Goal: Task Accomplishment & Management: Complete application form

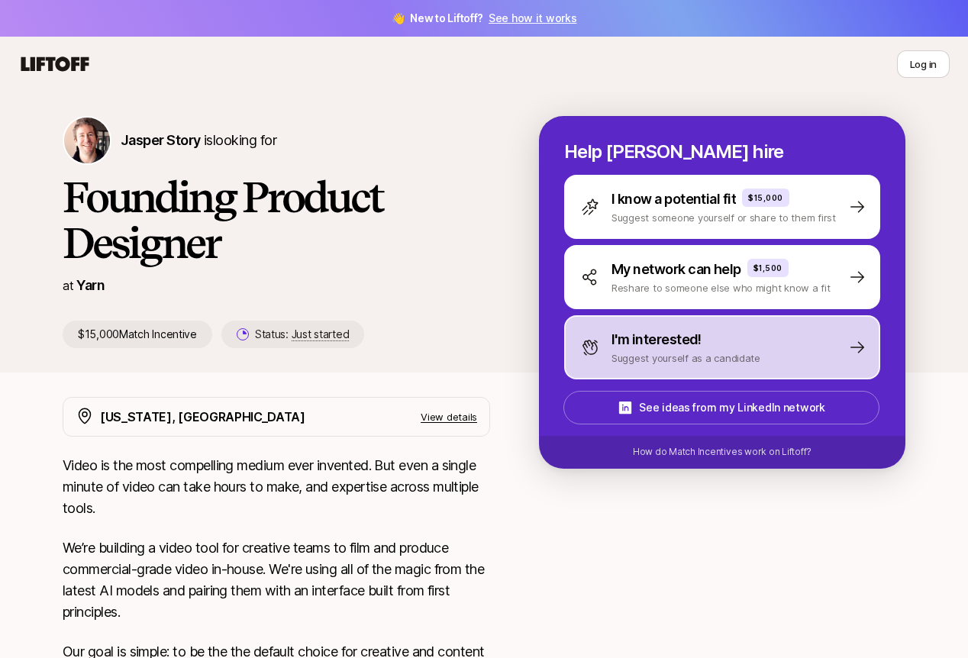
click at [643, 327] on div "I'm interested! Suggest yourself as a candidate" at bounding box center [722, 347] width 316 height 64
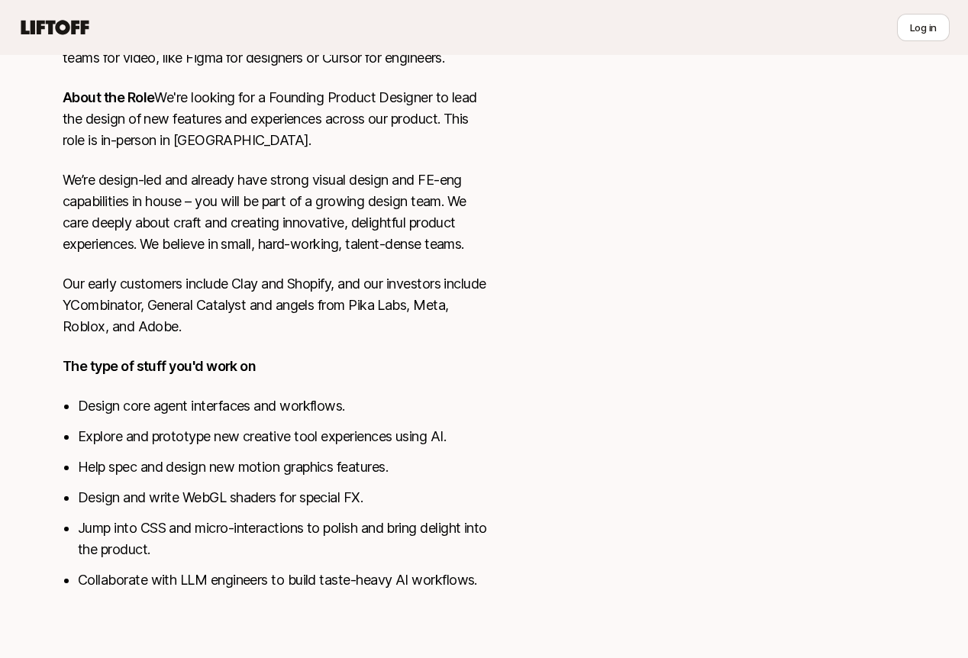
scroll to position [658, 0]
drag, startPoint x: 185, startPoint y: 498, endPoint x: 281, endPoint y: 495, distance: 95.5
click at [281, 495] on li "Design and write WebGL shaders for special FX." at bounding box center [284, 497] width 412 height 21
drag, startPoint x: 367, startPoint y: 497, endPoint x: 77, endPoint y: 498, distance: 290.1
click at [78, 498] on li "Design and write WebGL shaders for special FX." at bounding box center [284, 497] width 412 height 21
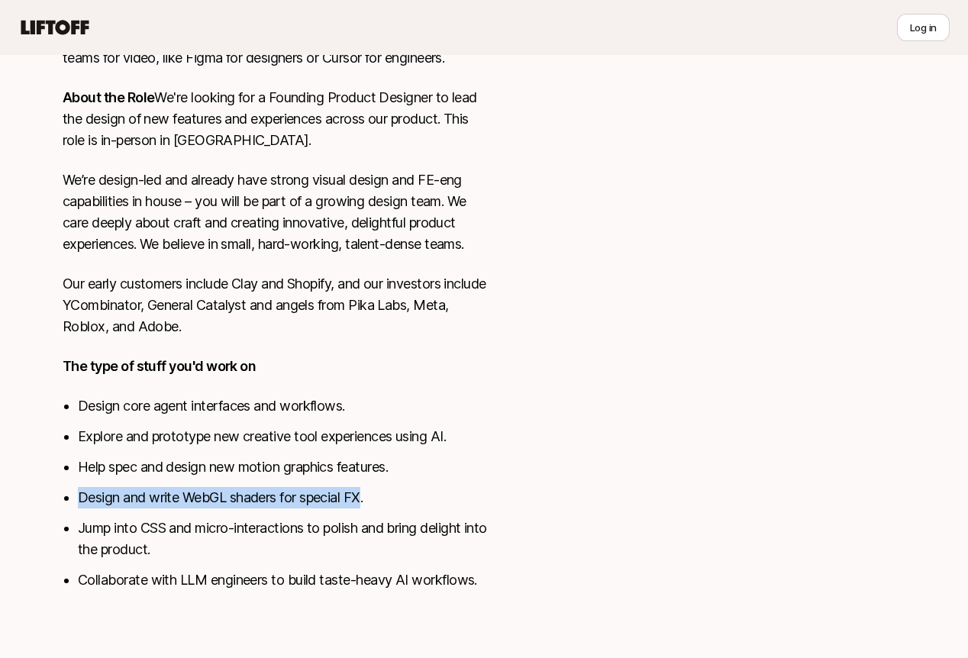
copy li "Design and write WebGL shaders for special FX"
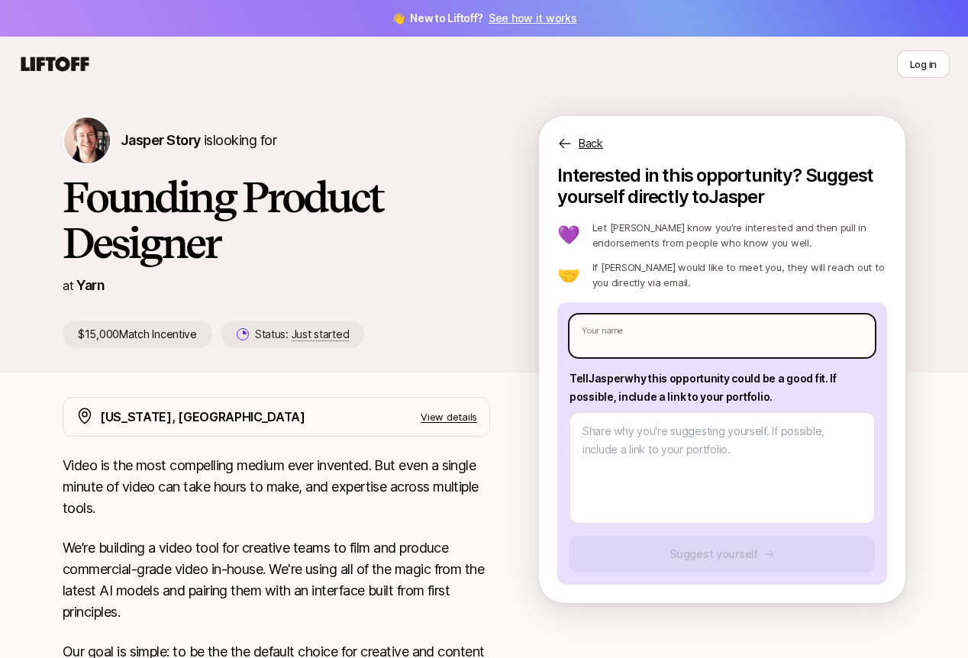
click at [684, 340] on input "text" at bounding box center [721, 335] width 305 height 43
type input "E"
type textarea "x"
type input "Ei"
type textarea "x"
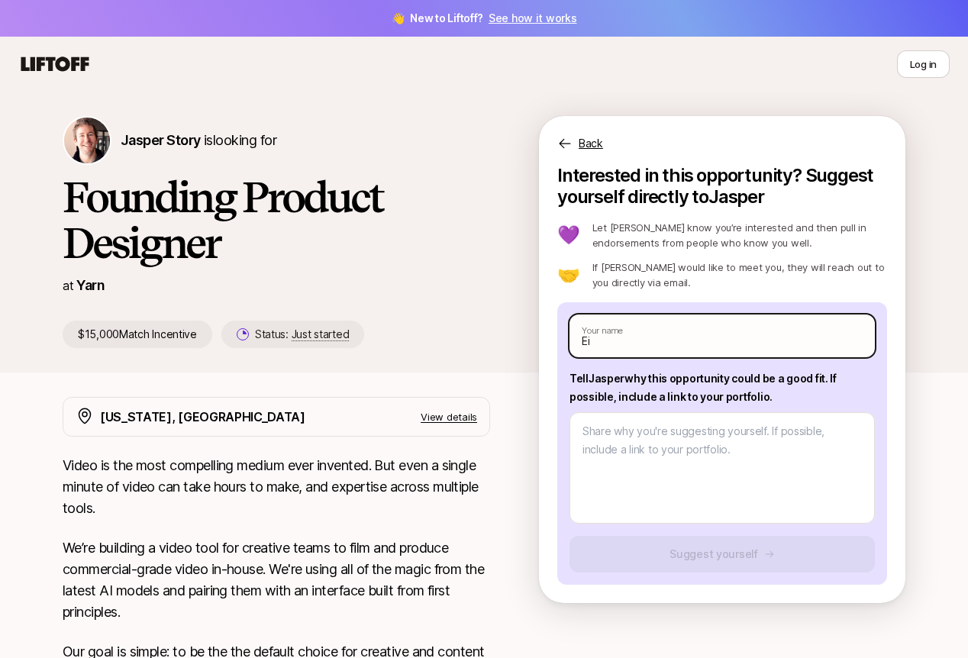
type input "[PERSON_NAME]"
type textarea "x"
type input "Eily"
type textarea "x"
type input "Eily"
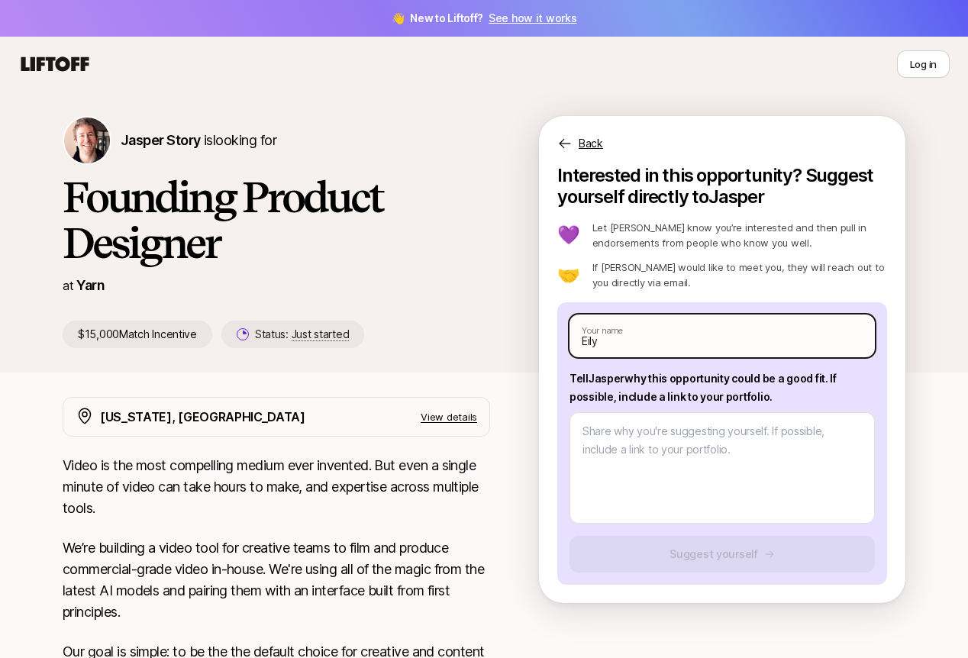
type textarea "x"
type input "Eily D"
type textarea "x"
type input "Eily Di"
type textarea "x"
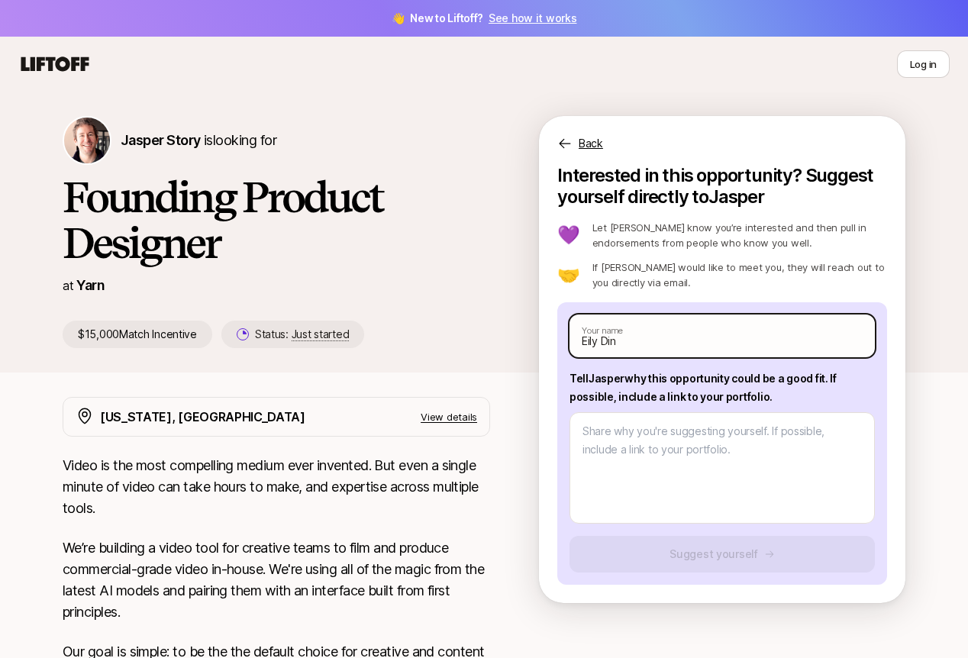
type input "[PERSON_NAME]"
type textarea "x"
type input "[PERSON_NAME]"
click at [591, 346] on input "[PERSON_NAME]" at bounding box center [721, 335] width 305 height 43
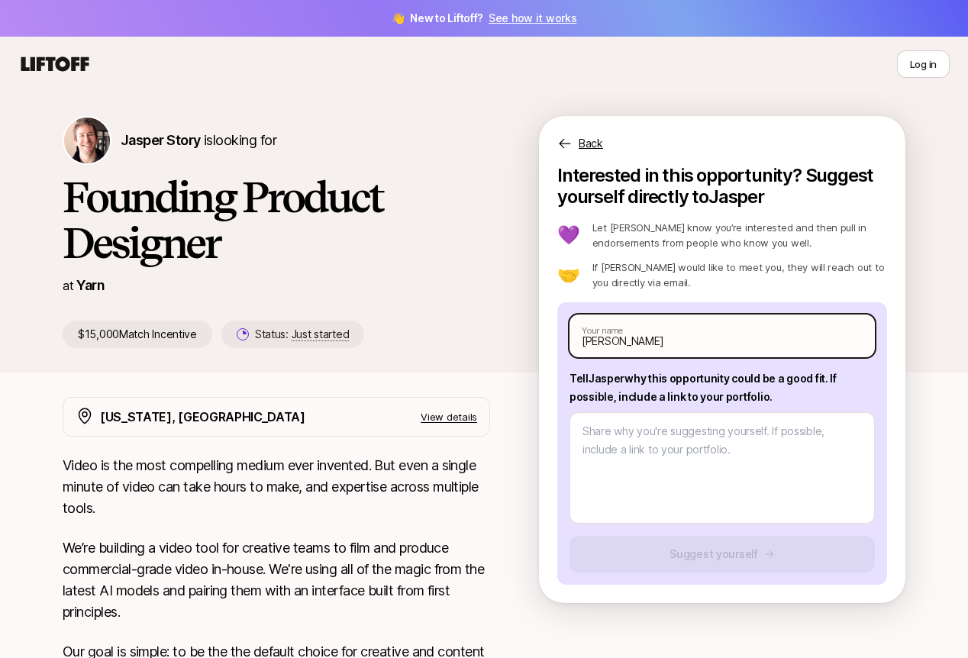
type textarea "x"
type input "E Ding"
type textarea "x"
type input "[PERSON_NAME]"
type textarea "x"
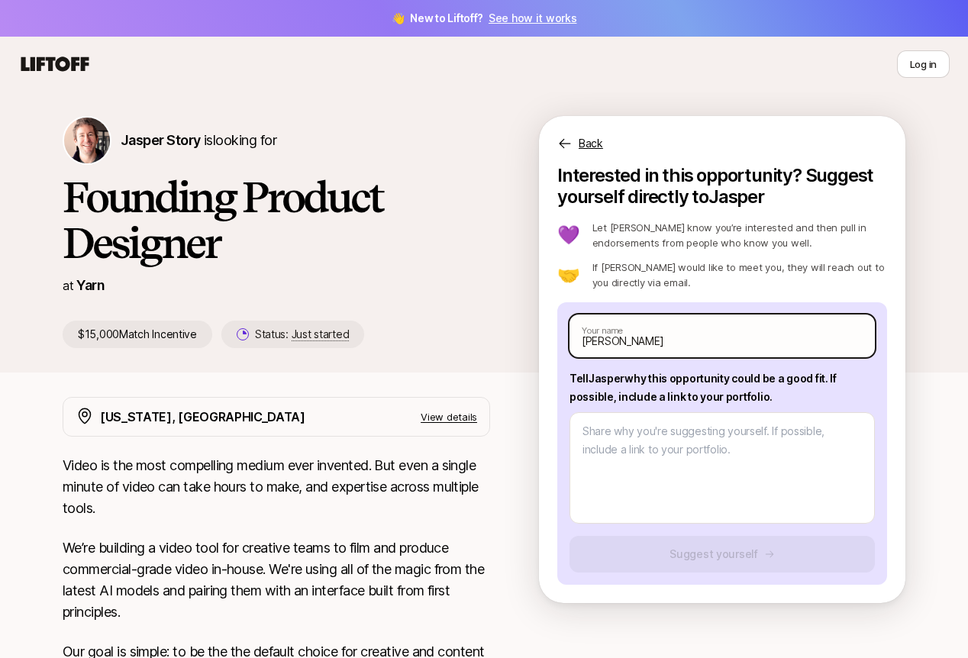
type input "[PERSON_NAME]"
type textarea "x"
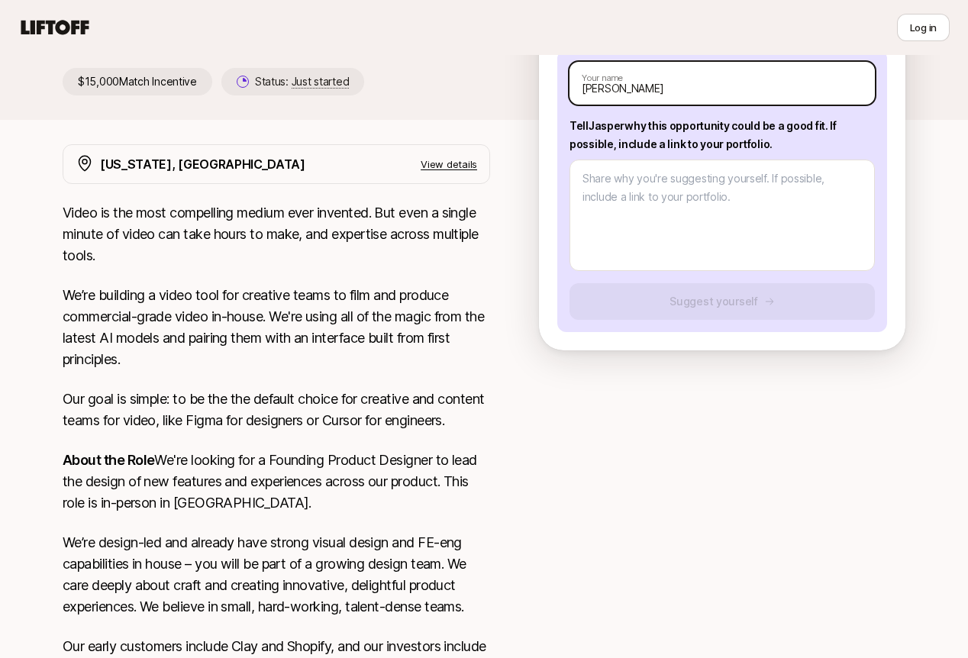
scroll to position [257, 0]
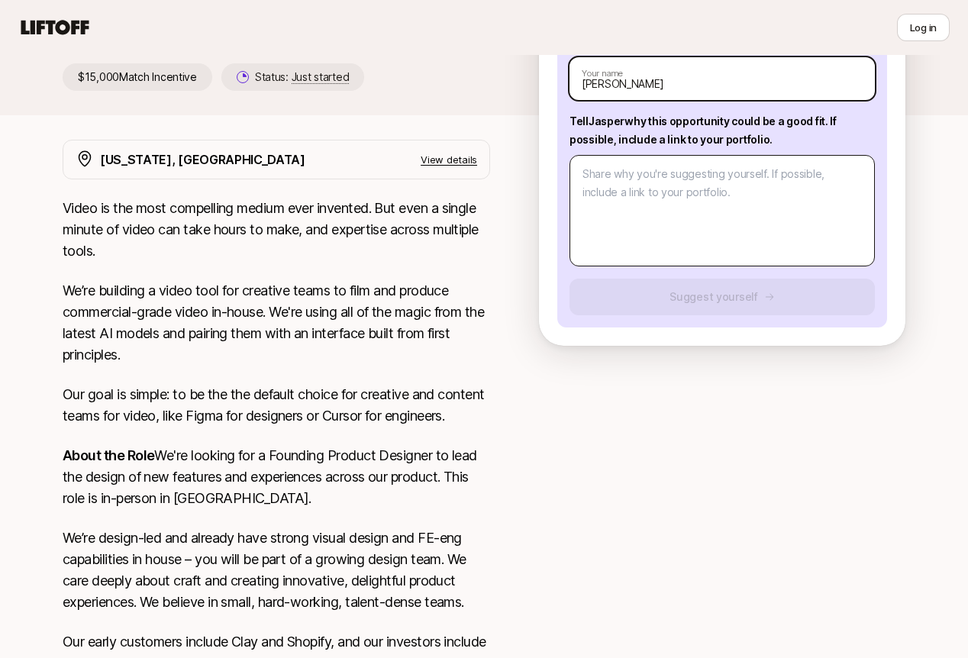
type input "[PERSON_NAME]"
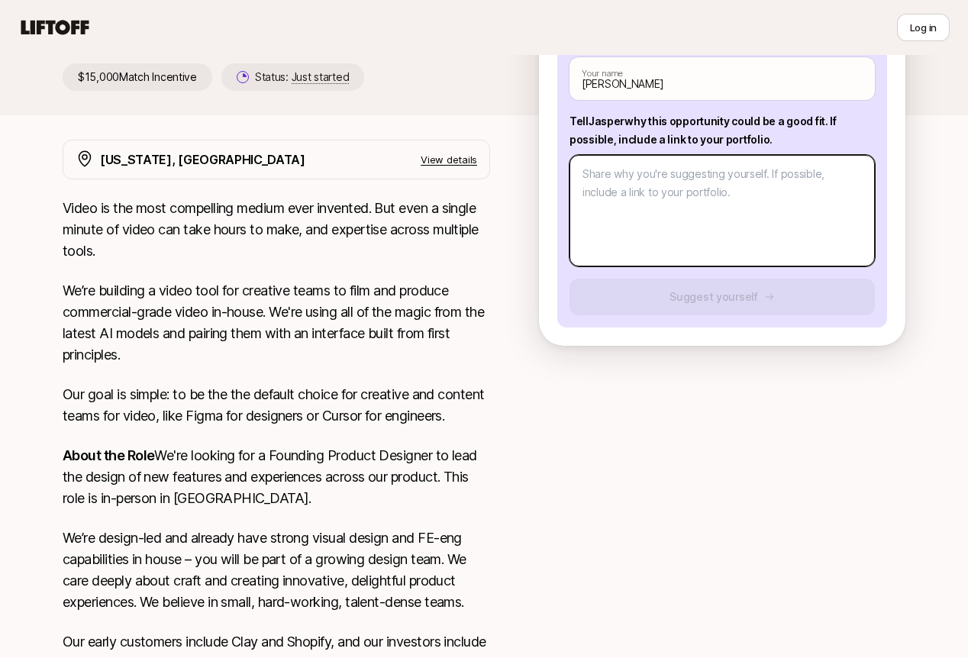
click at [772, 211] on textarea at bounding box center [721, 210] width 305 height 111
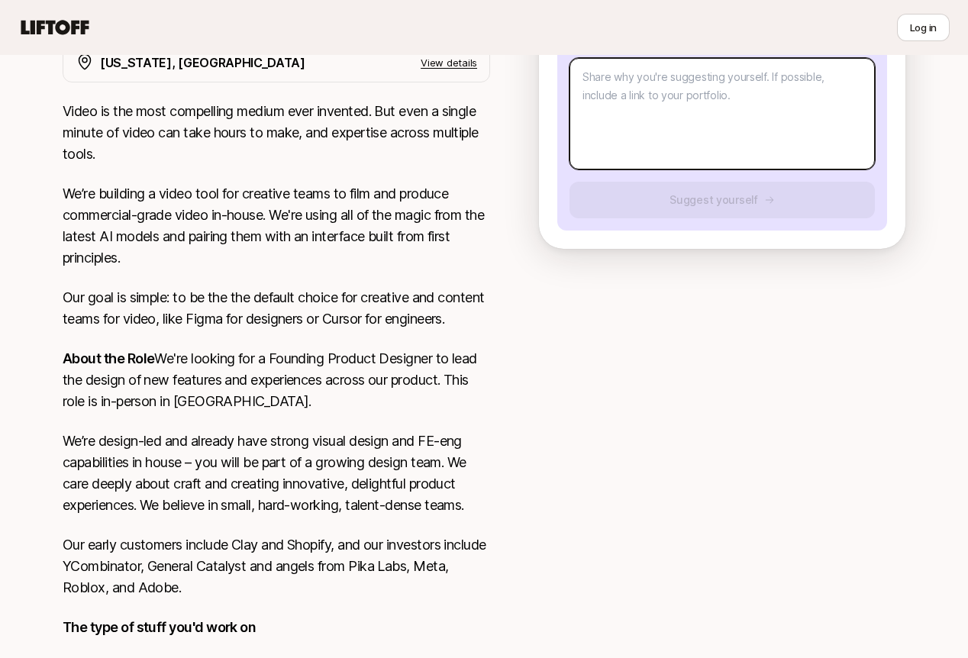
scroll to position [345, 0]
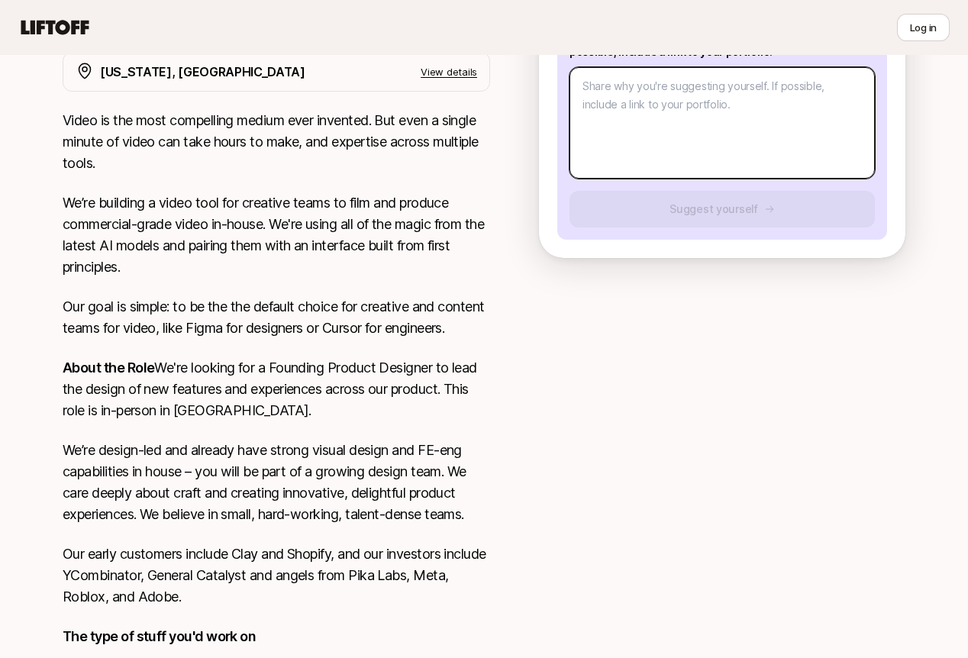
type textarea "x"
type textarea "am"
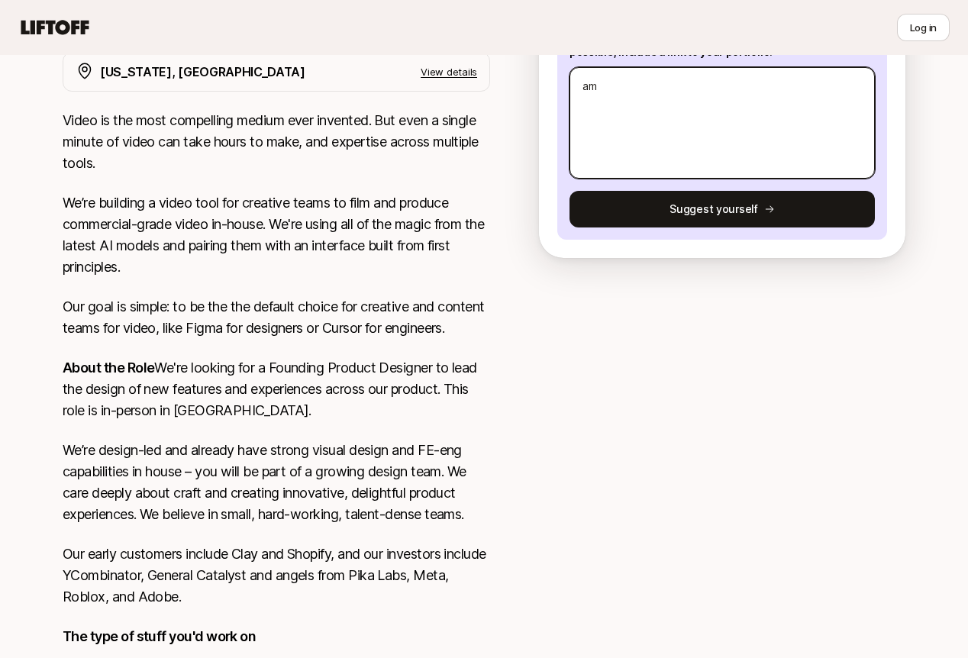
type textarea "x"
type textarea "ama"
type textarea "x"
type textarea "amat"
type textarea "x"
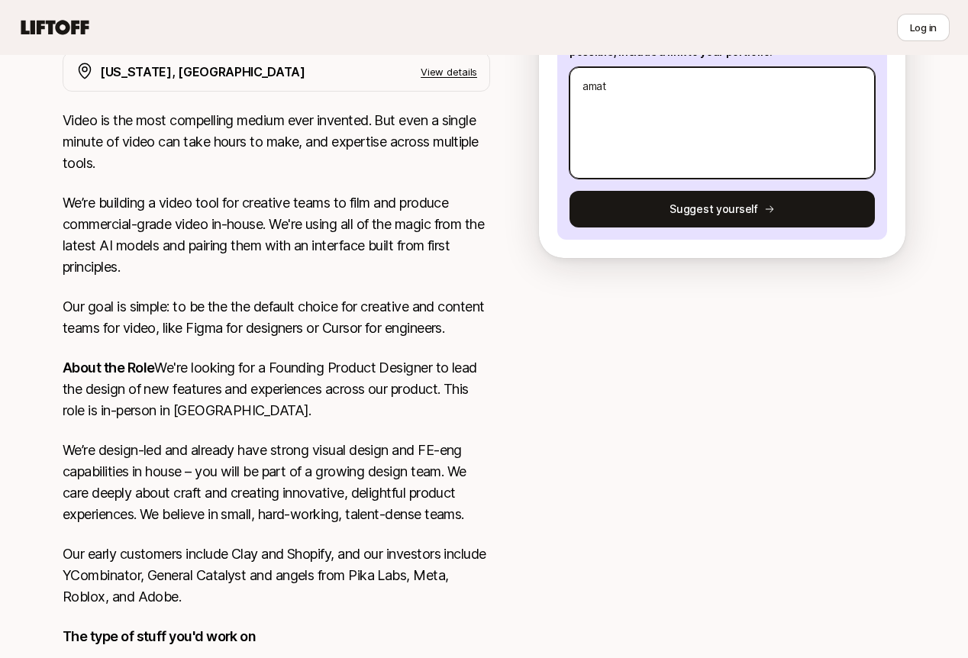
type textarea "amate"
type textarea "x"
type textarea "amatea"
type textarea "x"
type textarea "amateau"
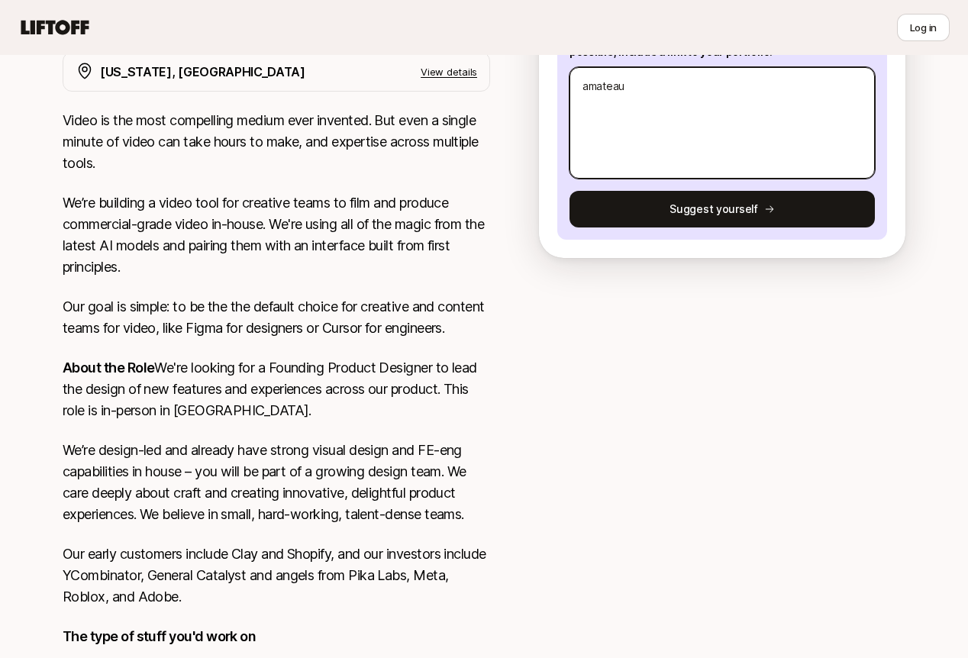
type textarea "x"
type textarea "amateaur"
type textarea "x"
type textarea "amateaur"
type textarea "x"
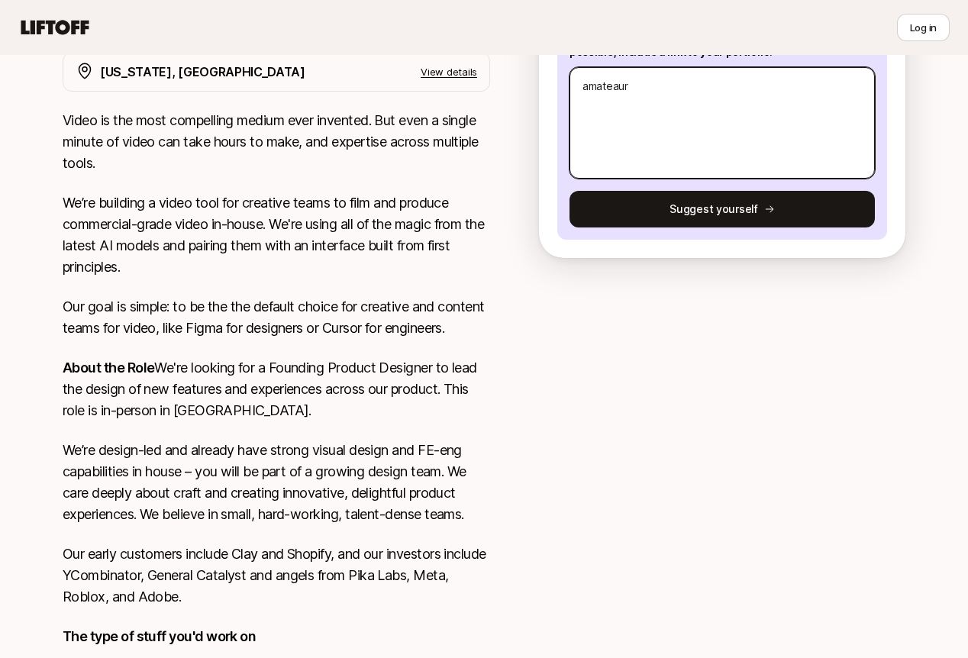
type textarea "amateaur c"
type textarea "x"
type textarea "amateaur co"
type textarea "x"
type textarea "amateaur con"
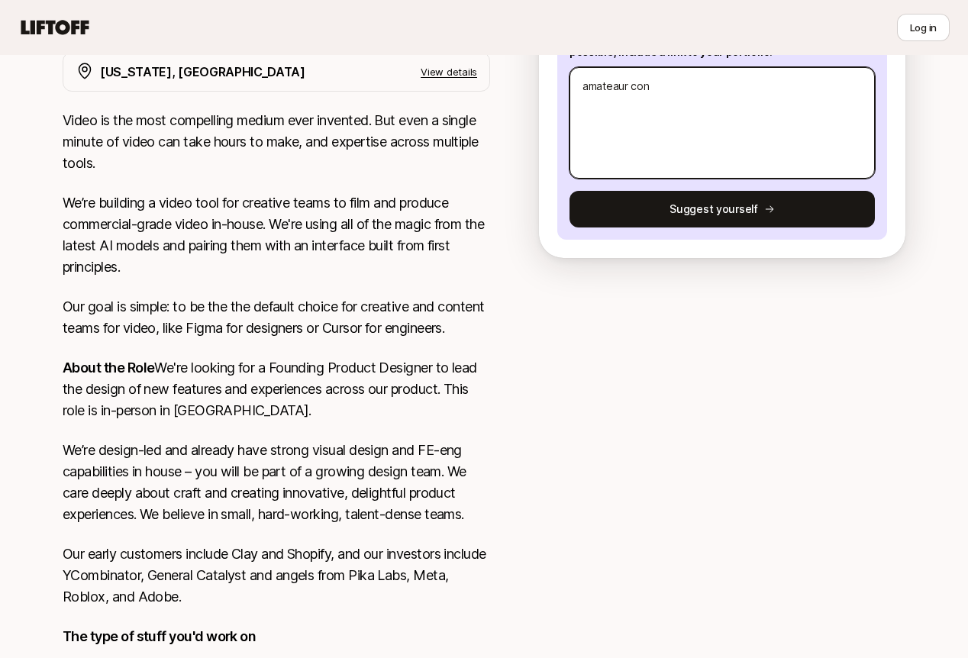
type textarea "x"
type textarea "amateaur conten"
type textarea "x"
type textarea "amateaur content"
type textarea "x"
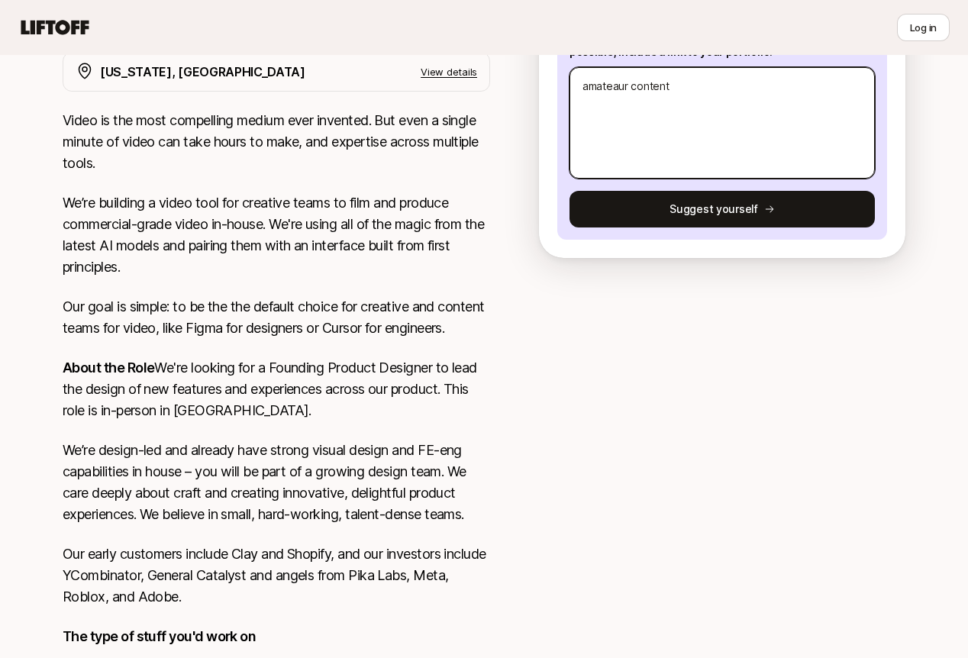
type textarea "amateaur content"
type textarea "x"
type textarea "amateaur content c"
type textarea "x"
type textarea "amateaur content cre"
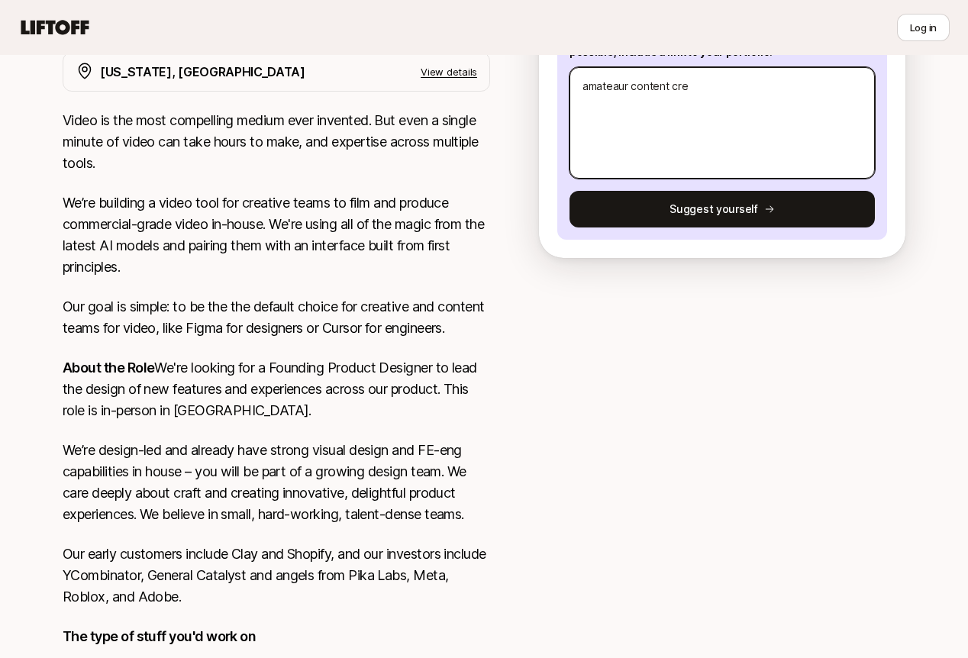
type textarea "x"
type textarea "amateaur content crea"
type textarea "x"
type textarea "amateaur content creat"
type textarea "x"
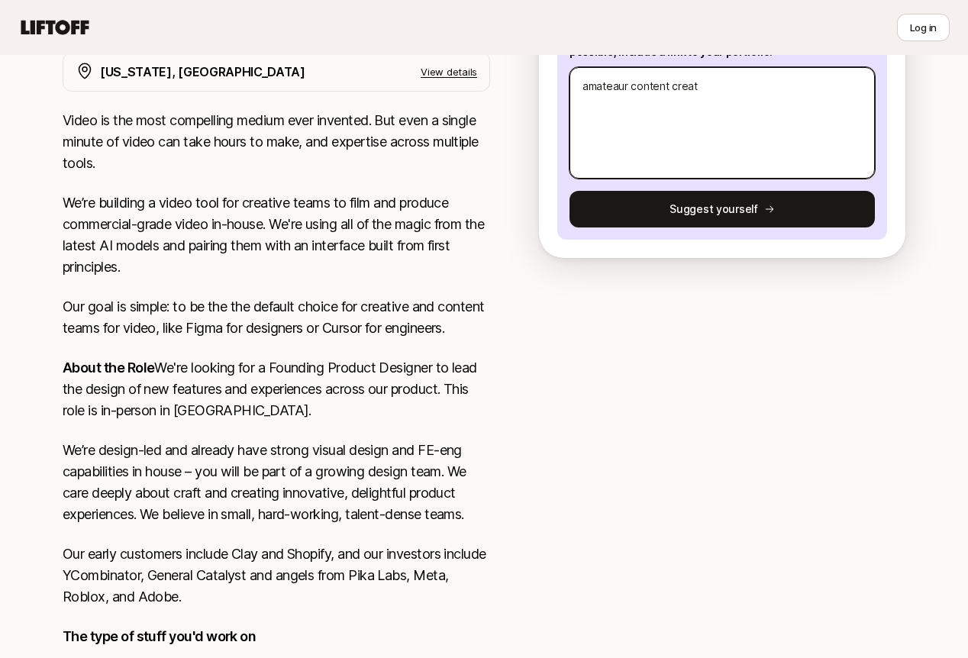
type textarea "amateaur content creato"
type textarea "x"
type textarea "amateaur content creator"
type textarea "x"
type textarea "amateur content creator"
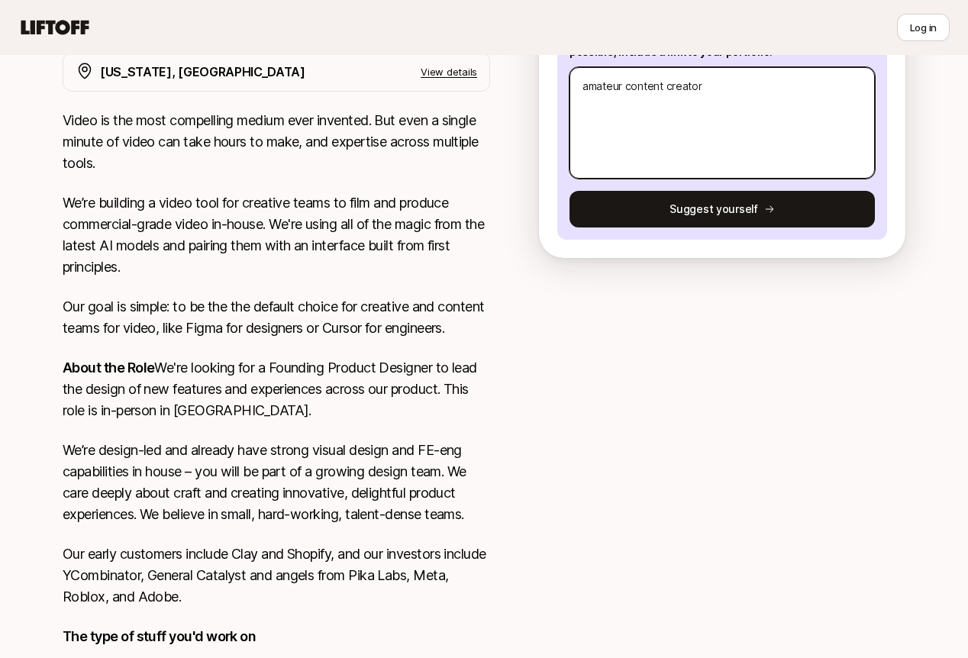
click at [714, 86] on textarea "amateur content creator" at bounding box center [721, 122] width 305 height 111
click at [615, 87] on textarea "amateur content creator" at bounding box center [721, 122] width 305 height 111
type textarea "x"
type textarea "c content creator"
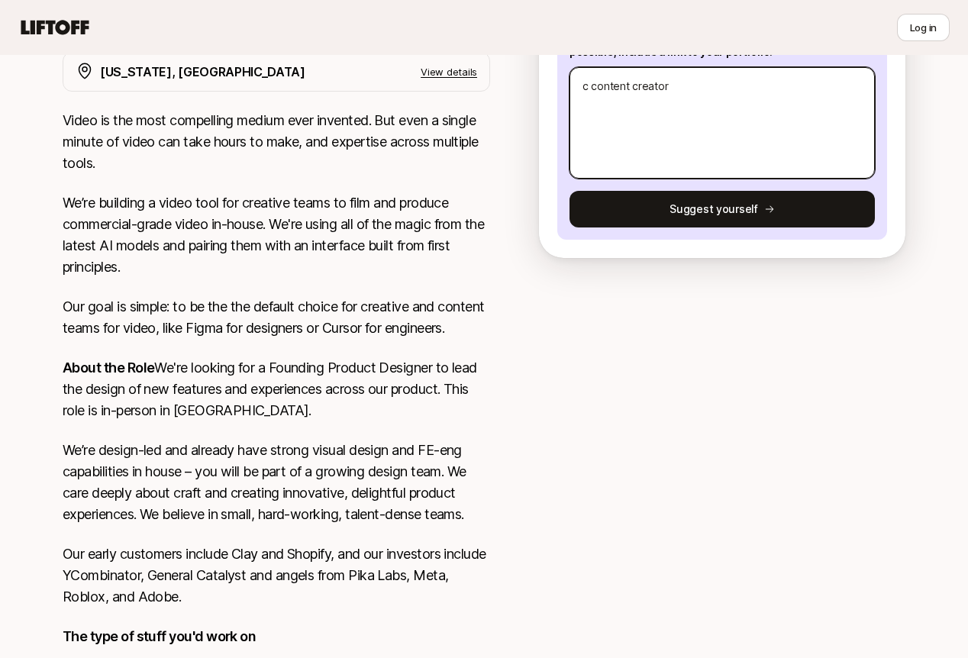
type textarea "x"
type textarea "cas content creator"
type textarea "x"
type textarea "casu content creator"
type textarea "x"
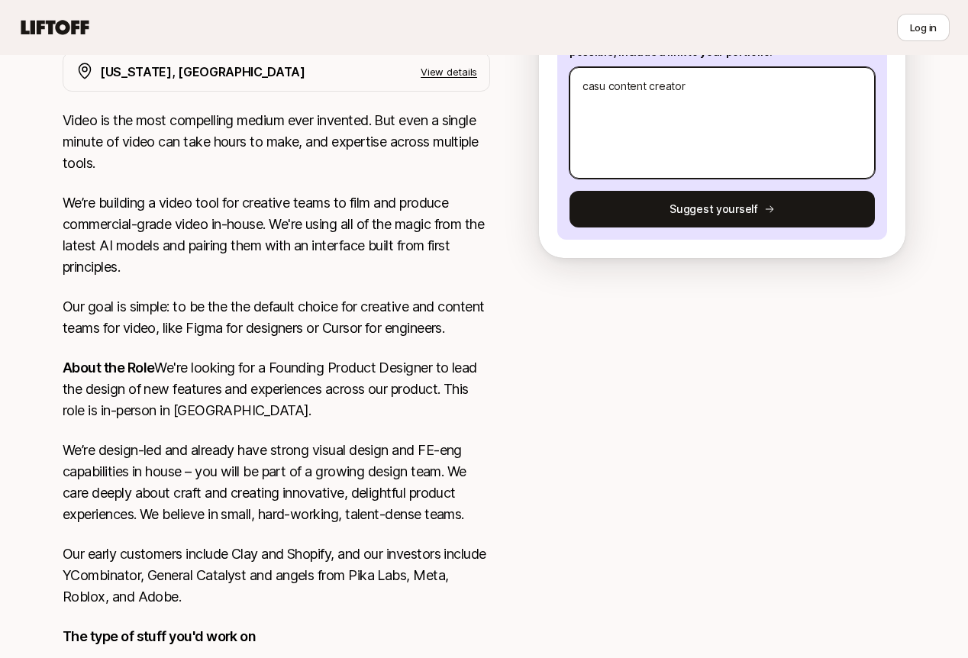
type textarea "casua content creator"
type textarea "x"
type textarea "casual content creator"
click at [583, 87] on textarea "casual content creator" at bounding box center [721, 122] width 305 height 111
type textarea "x"
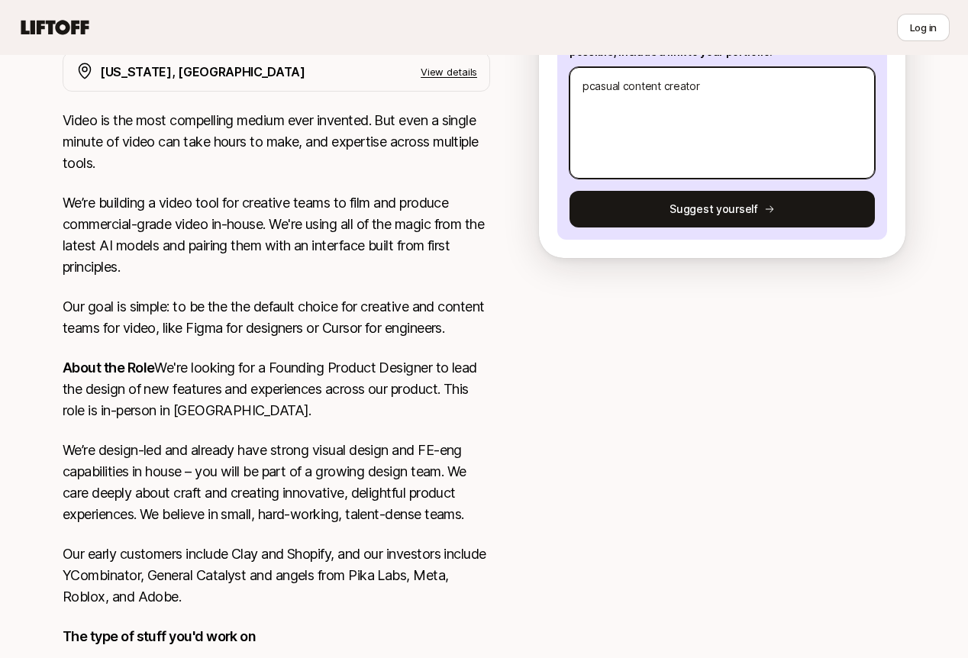
type textarea "prcasual content creator"
type textarea "x"
type textarea "prodcasual content creator"
type textarea "x"
type textarea "produccasual content creator"
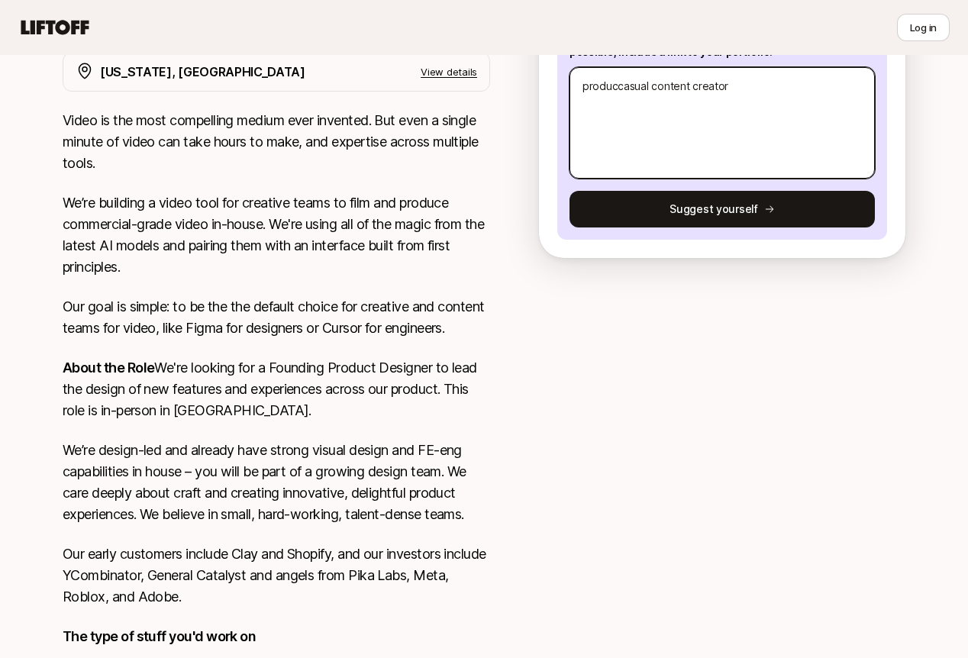
type textarea "x"
type textarea "productcasual content creator"
type textarea "x"
type textarea "product dcasual content creator"
type textarea "x"
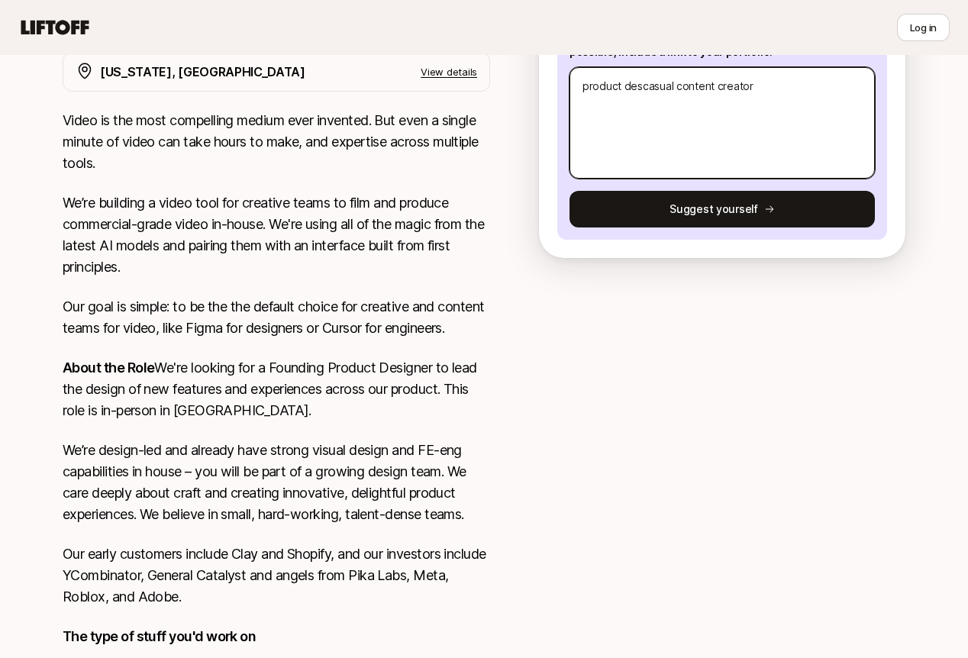
type textarea "product desicasual content creator"
type textarea "x"
type textarea "product desigcasual content creator"
type textarea "x"
type textarea "product desigencasual content creator"
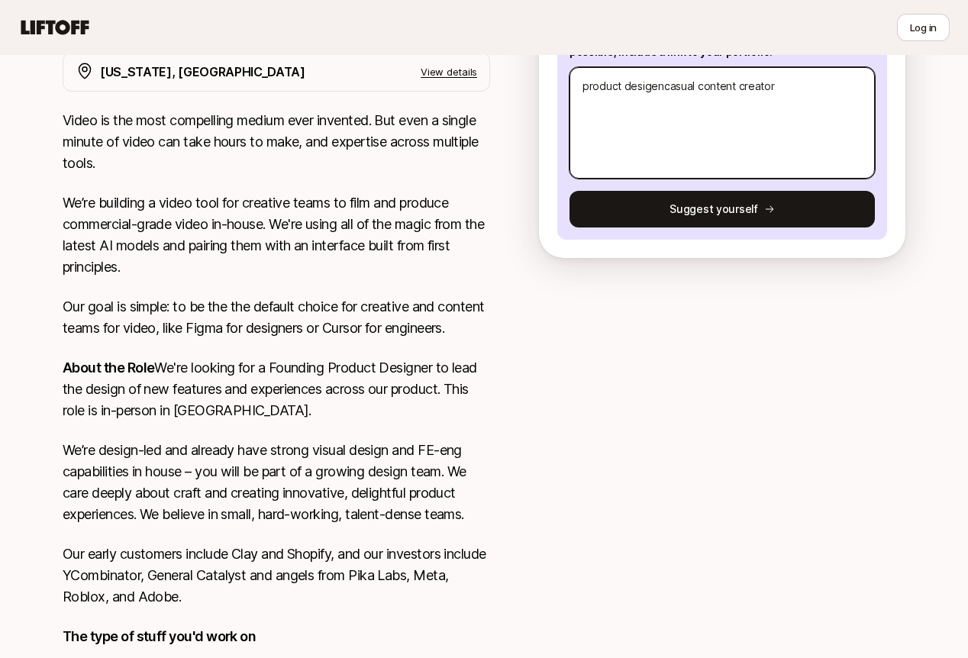
type textarea "x"
type textarea "product desigecasual content creator"
type textarea "x"
type textarea "product desigcasual content creator"
type textarea "x"
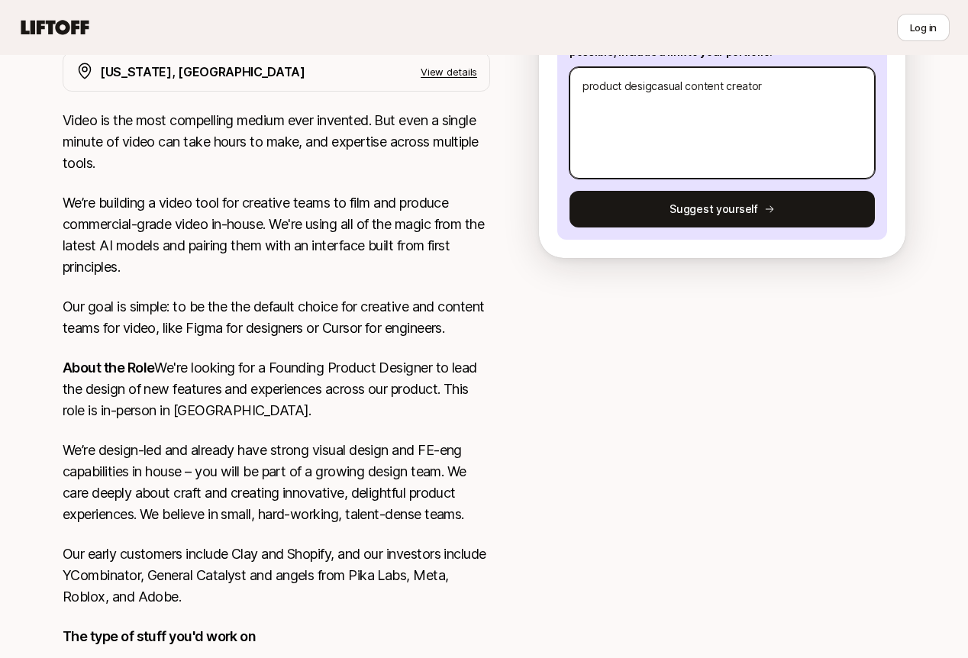
type textarea "product designcasual content creator"
type textarea "x"
type textarea "product designer casual content creator"
click at [585, 87] on textarea "product designer casual content creator" at bounding box center [721, 122] width 305 height 111
click at [669, 89] on textarea "product designer casual content creator" at bounding box center [721, 122] width 305 height 111
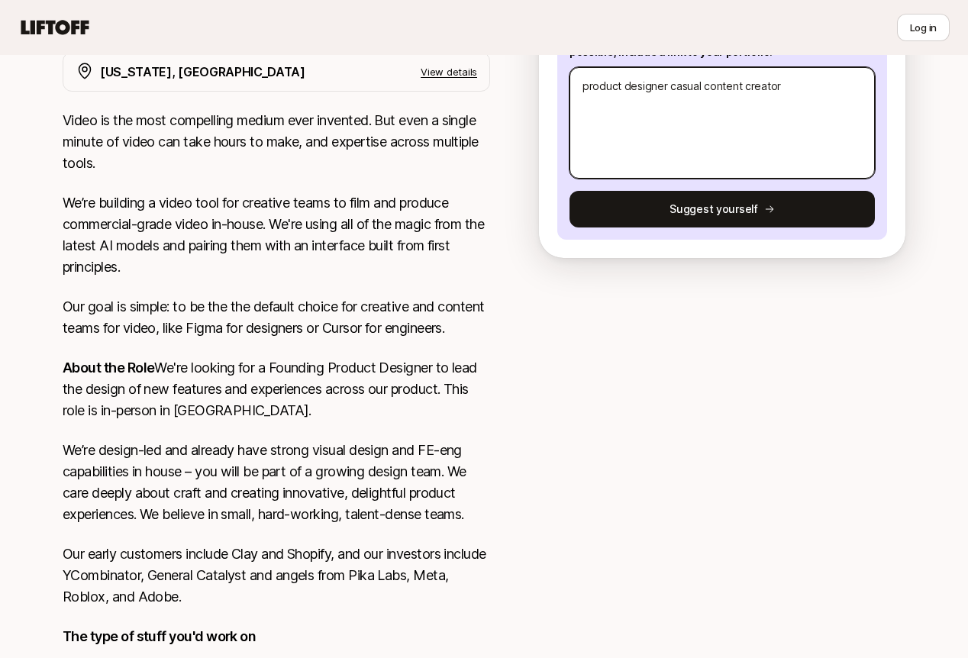
type textarea "x"
type textarea "product designer acasual content creator"
type textarea "x"
type textarea "product designer andcasual content creator"
type textarea "x"
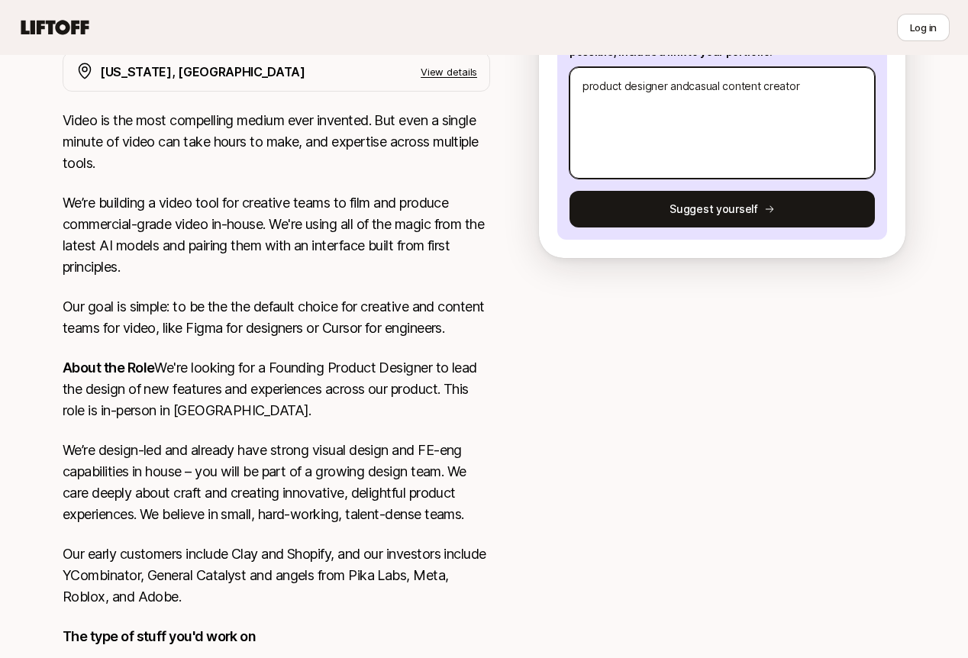
type textarea "product designer and casual content creator"
click at [582, 84] on textarea "product designer and casual content creator" at bounding box center [721, 122] width 305 height 111
type textarea "x"
type textarea "Aproduct designer and casual content creator"
type textarea "x"
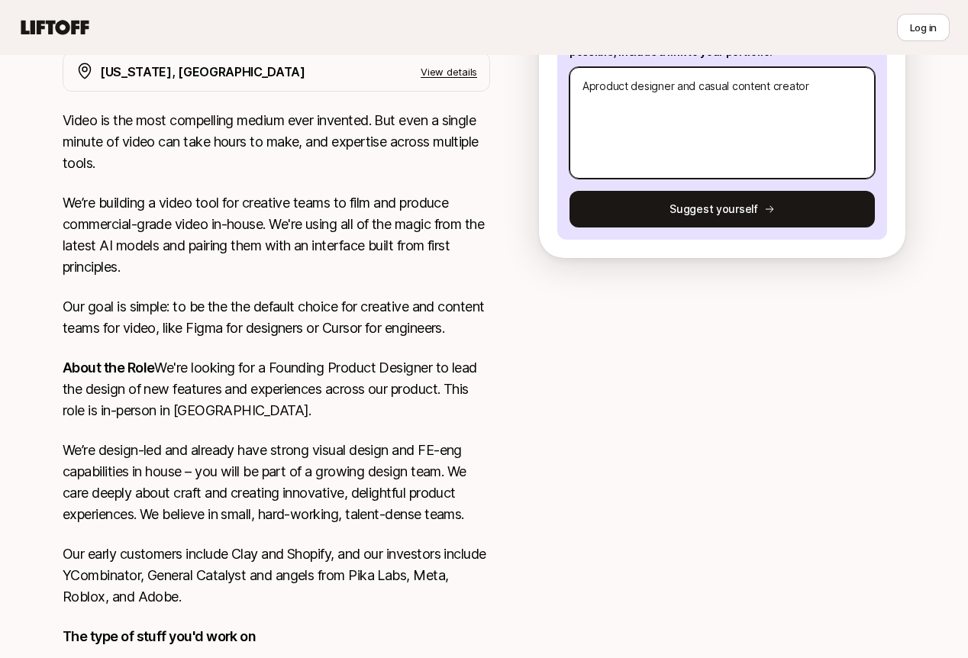
type textarea "Asproduct designer and casual content creator"
type textarea "x"
type textarea "As product designer and casual content creator"
type textarea "x"
type textarea "As aproduct designer and casual content creator"
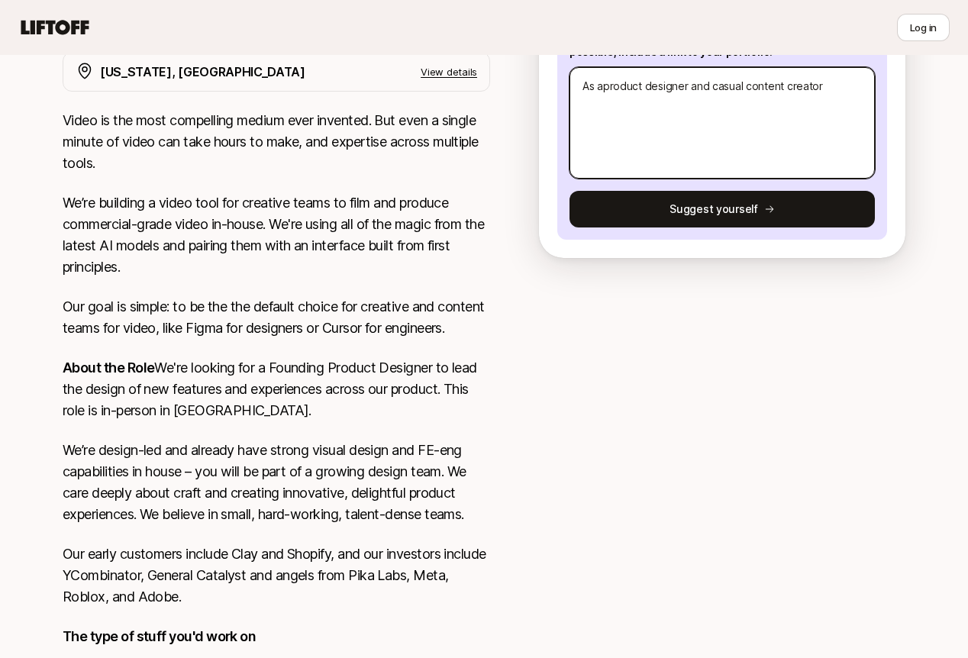
type textarea "x"
type textarea "As a product designer and casual content creator"
click at [692, 89] on textarea "As a product designer and casual content creator" at bounding box center [721, 122] width 305 height 111
type textarea "x"
type textarea "As a product designer wand casual content creator"
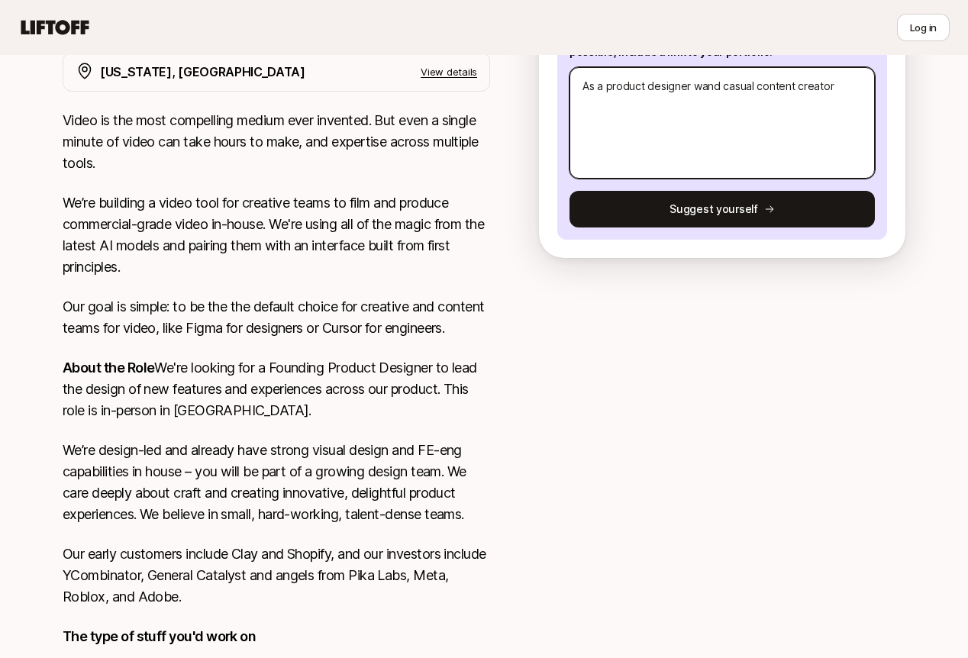
type textarea "x"
type textarea "As a product designer whand casual content creator"
type textarea "x"
type textarea "As a product designer who and casual content creator"
type textarea "x"
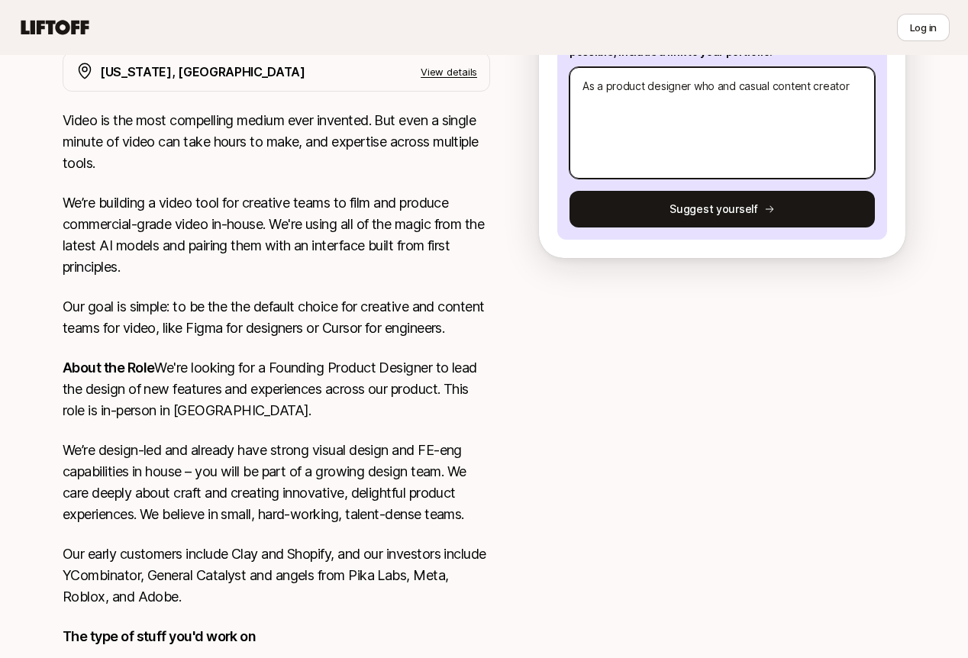
type textarea "As a product designer who land casual content creator"
type textarea "x"
type textarea "As a product designer who loand casual content creator"
type textarea "x"
type textarea "As a product designer who lovand casual content creator"
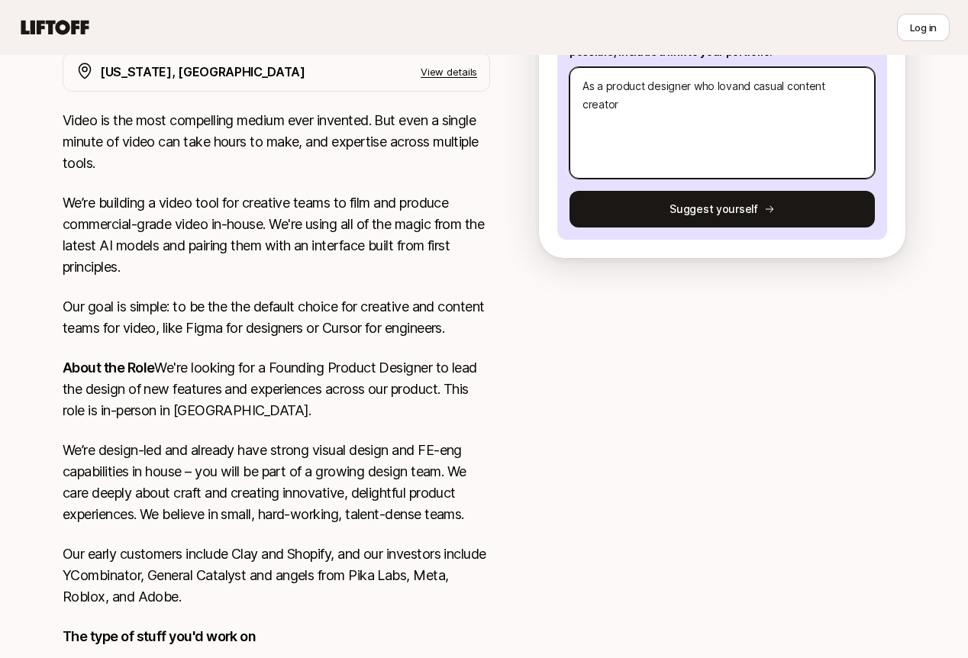
type textarea "x"
type textarea "As a product designer who loveand casual content creator"
type textarea "x"
type textarea "As a product designer who loves and casual content creator"
type textarea "x"
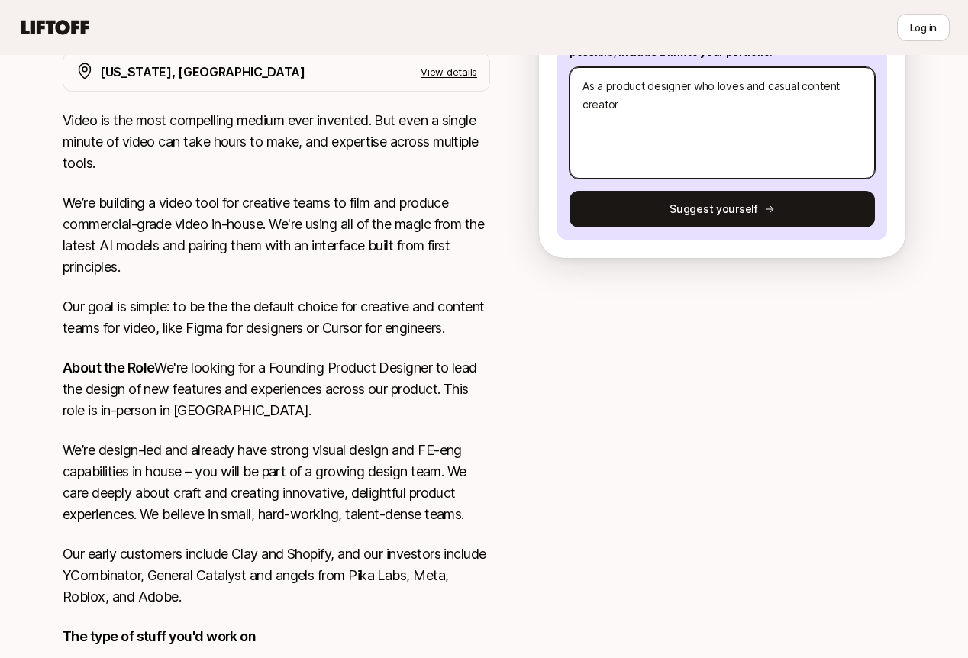
type textarea "As a product designer who loves tand casual content creator"
type textarea "x"
type textarea "As a product designer who loves to and casual content creator"
type textarea "x"
type textarea "As a product designer who loves toand casual content creator"
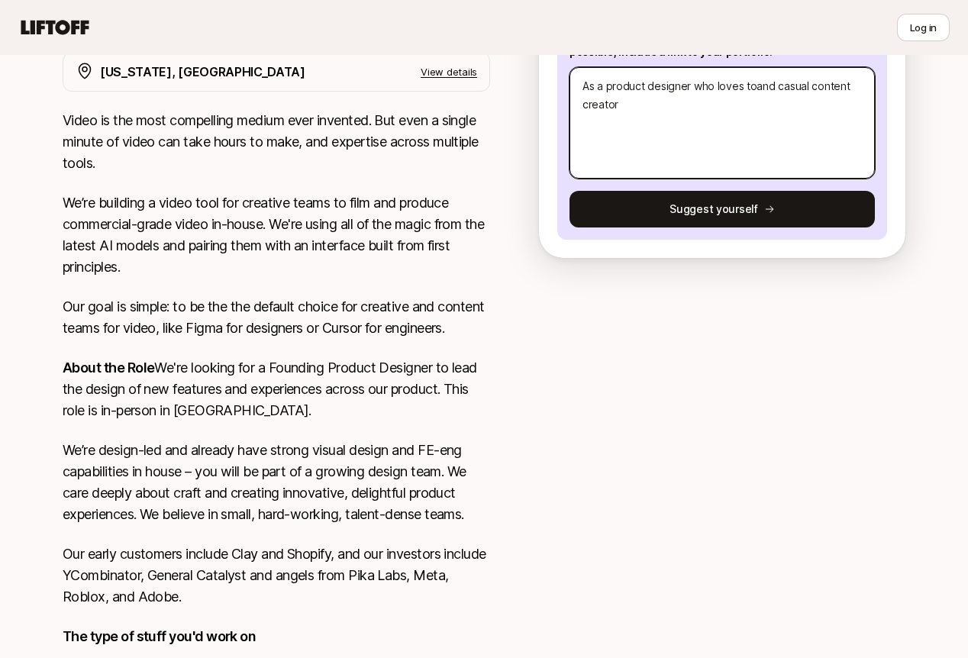
type textarea "x"
type textarea "As a product designer who loves tand casual content creator"
type textarea "x"
type textarea "As a product designer who loves and casual content creator"
type textarea "x"
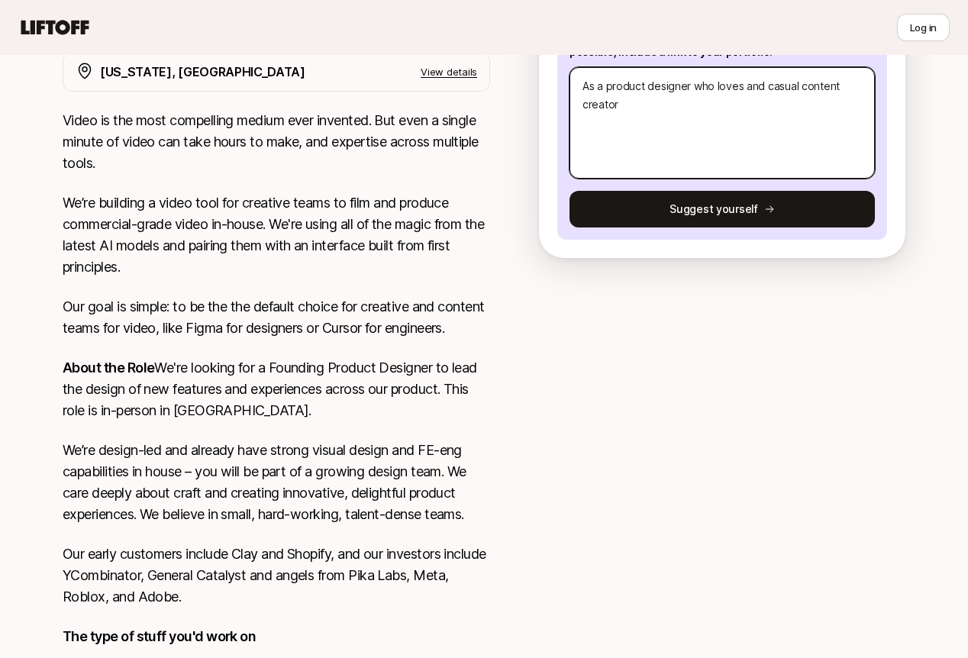
type textarea "As a product designer who loves tand casual content creator"
type textarea "x"
type textarea "As a product designer who loves thand casual content creator"
type textarea "x"
type textarea "As a product designer who loves the and casual content creator"
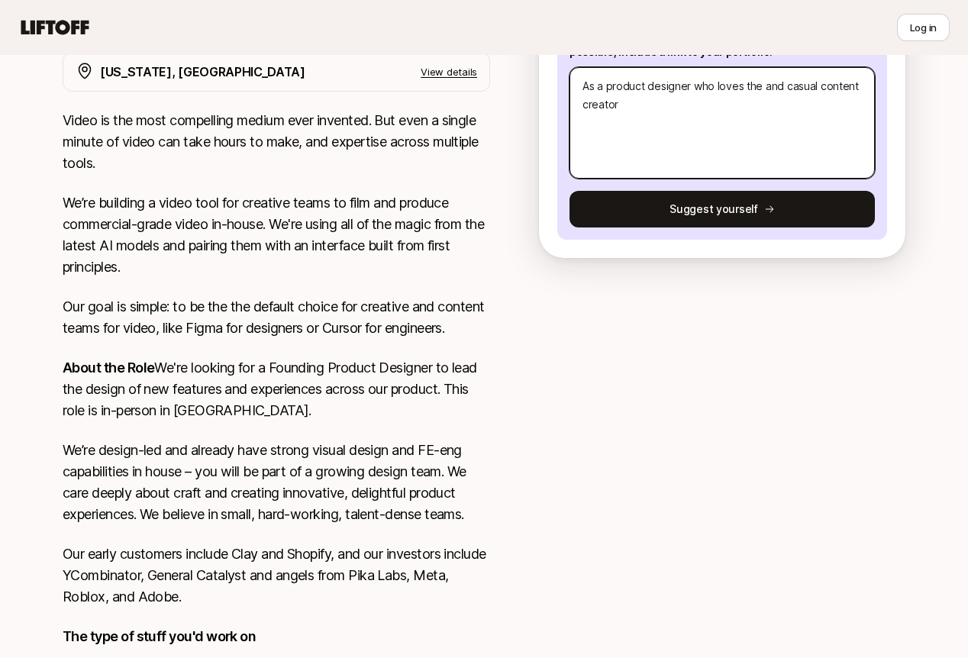
type textarea "x"
type textarea "As a product designer who loves the sand casual content creator"
type textarea "x"
type textarea "As a product designer who loves the scand casual content creator"
type textarea "x"
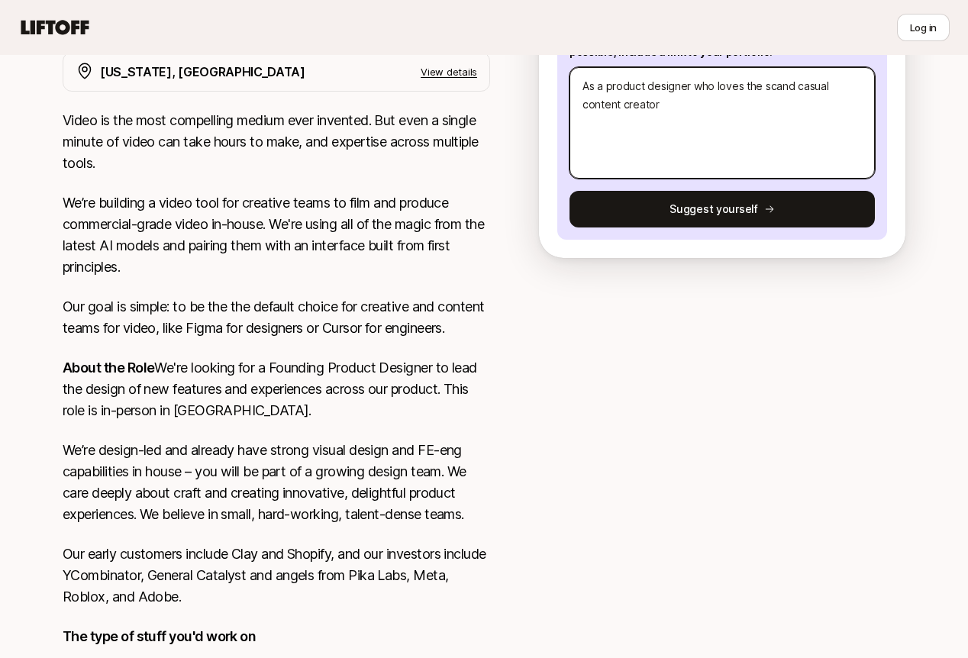
type textarea "As a product designer who loves the scrand casual content creator"
type textarea "x"
type textarea "As a product designer who loves the scrapand casual content creator"
type textarea "x"
type textarea "As a product designer who loves the scrappand casual content creator"
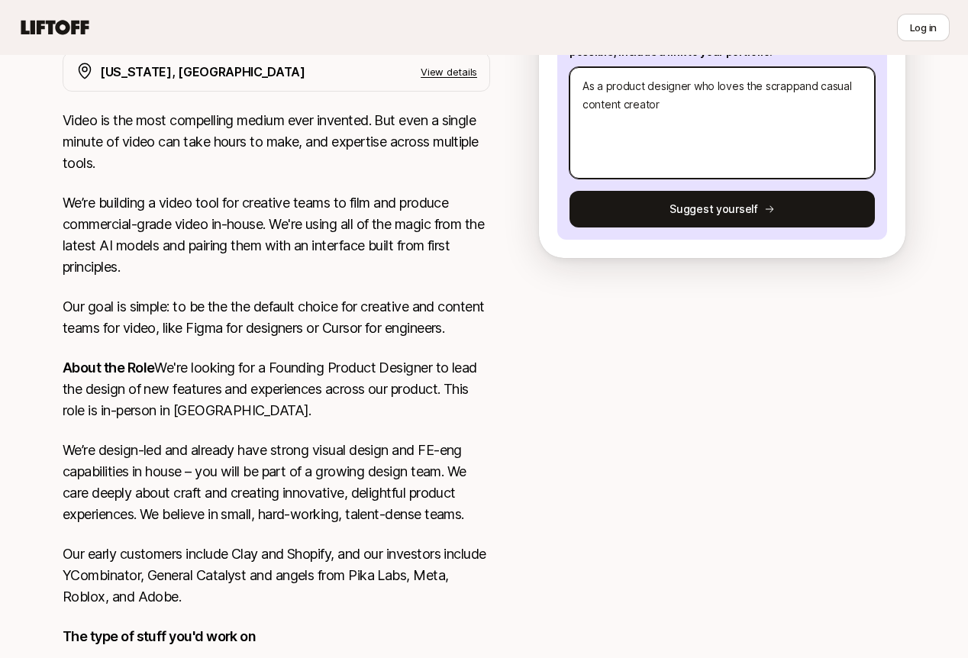
type textarea "x"
type textarea "As a product designer who loves the scrappyand casual content creator"
type textarea "x"
type textarea "As a product designer who loves the scrappy and casual content creator"
type textarea "x"
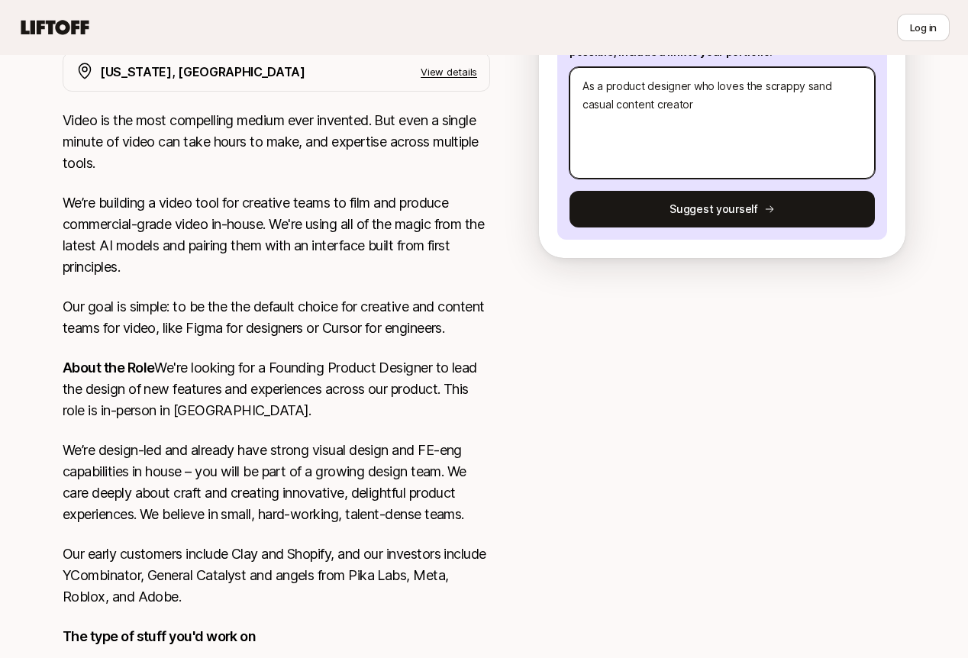
type textarea "As a product designer who loves the scrappy stand casual content creator"
type textarea "x"
type textarea "As a product designer who loves the scrappy staand casual content creator"
type textarea "x"
type textarea "As a product designer who loves the scrappy starand casual content creator"
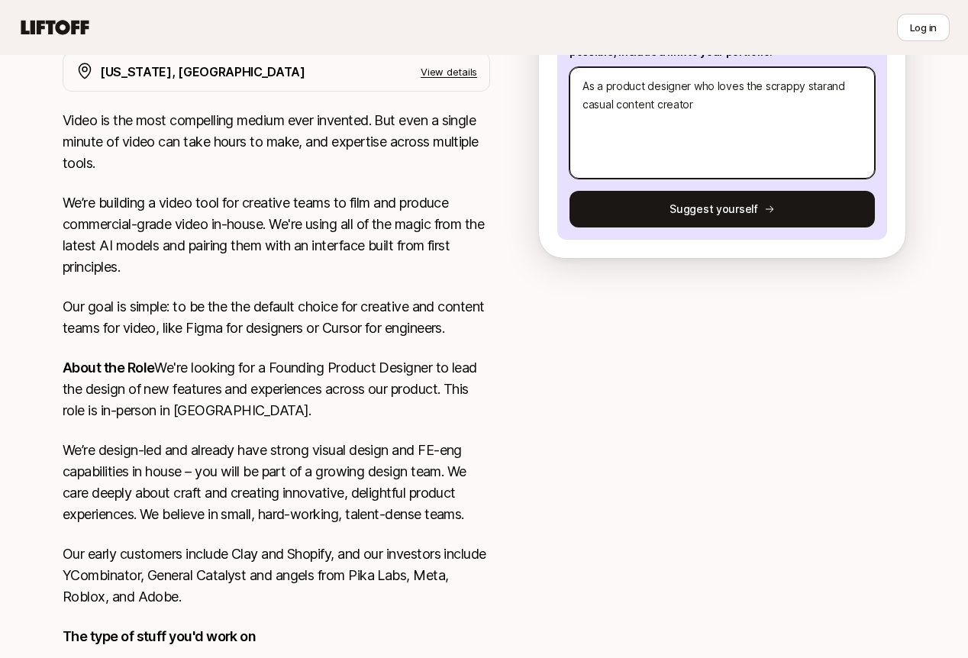
type textarea "x"
type textarea "As a product designer who loves the scrappy startand casual content creator"
type textarea "x"
type textarea "As a product designer who loves the scrappy startuand casual content creator"
type textarea "x"
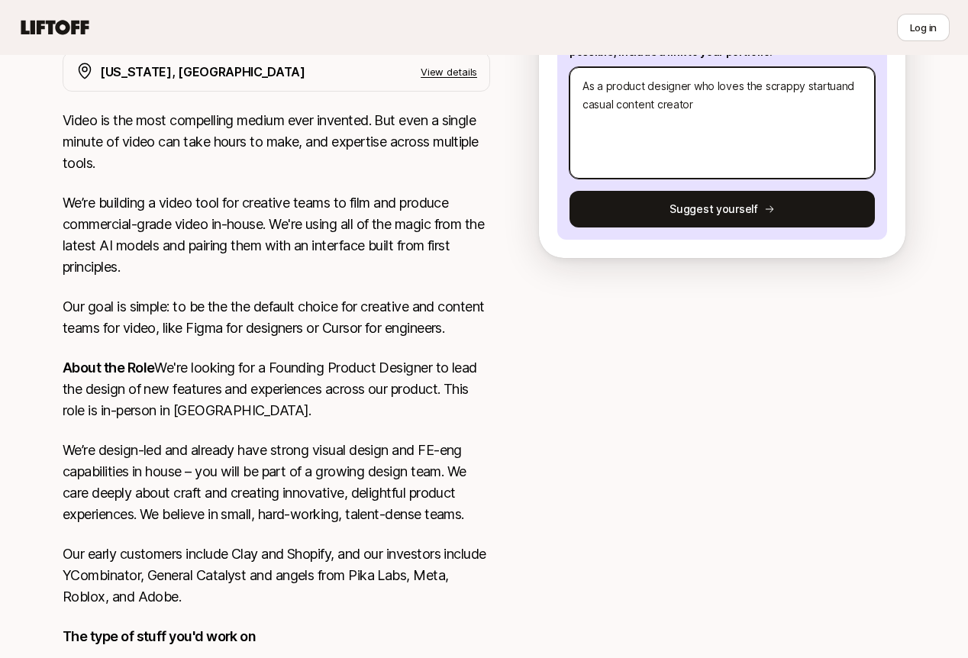
type textarea "As a product designer who loves the scrappy startupand casual content creator"
type textarea "x"
type textarea "As a product designer who loves the scrappy startup and casual content creator"
type textarea "x"
type textarea "As a product designer who loves the scrappy startup eand casual content creator"
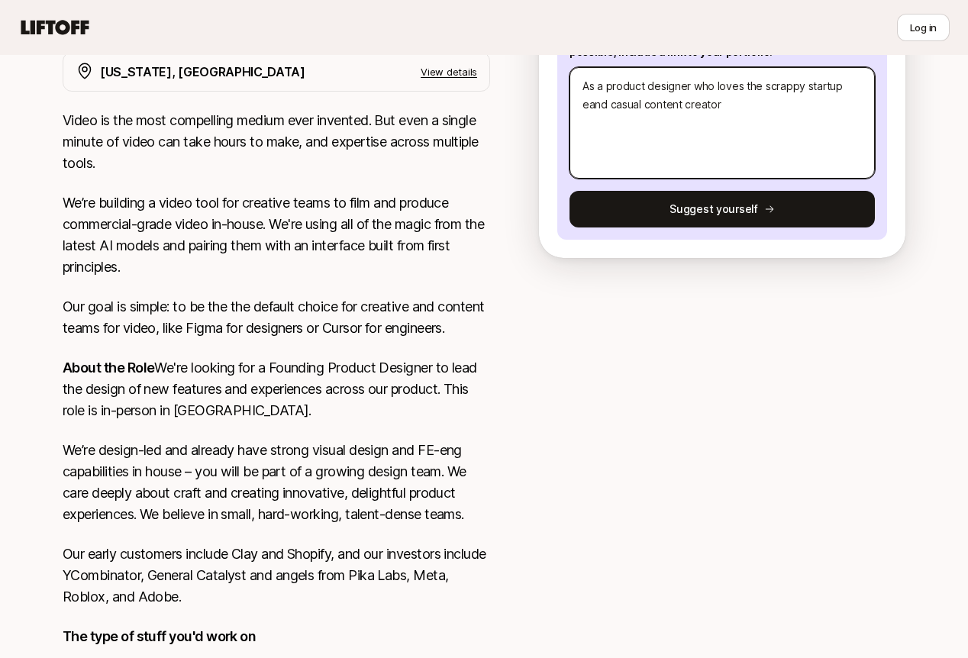
type textarea "x"
type textarea "As a product designer who loves the scrappy startup enand casual content creator"
type textarea "x"
type textarea "As a product designer who loves the scrappy startup envand casual content creat…"
type textarea "x"
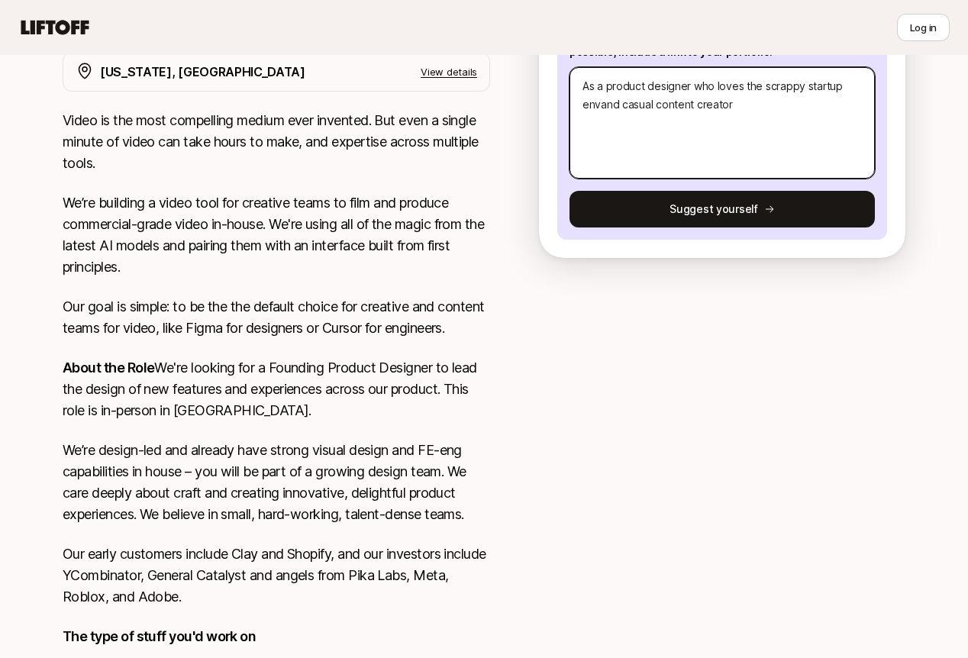
type textarea "As a product designer who loves the scrappy startup enviand casual content crea…"
type textarea "x"
type textarea "As a product designer who loves the scrappy startup envirand casual content cre…"
type textarea "x"
type textarea "As a product designer who loves the scrappy startup enviroand casual content cr…"
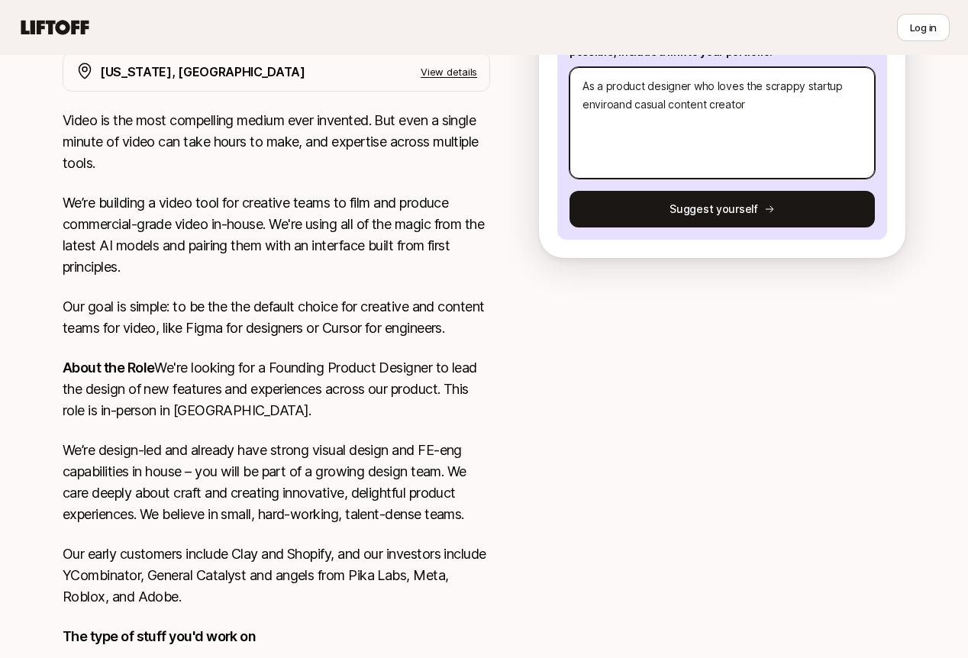
type textarea "x"
type textarea "As a product designer who loves the scrappy startup environand casual content c…"
type textarea "x"
type textarea "As a product designer who loves the scrappy startup environmeand casual content…"
type textarea "x"
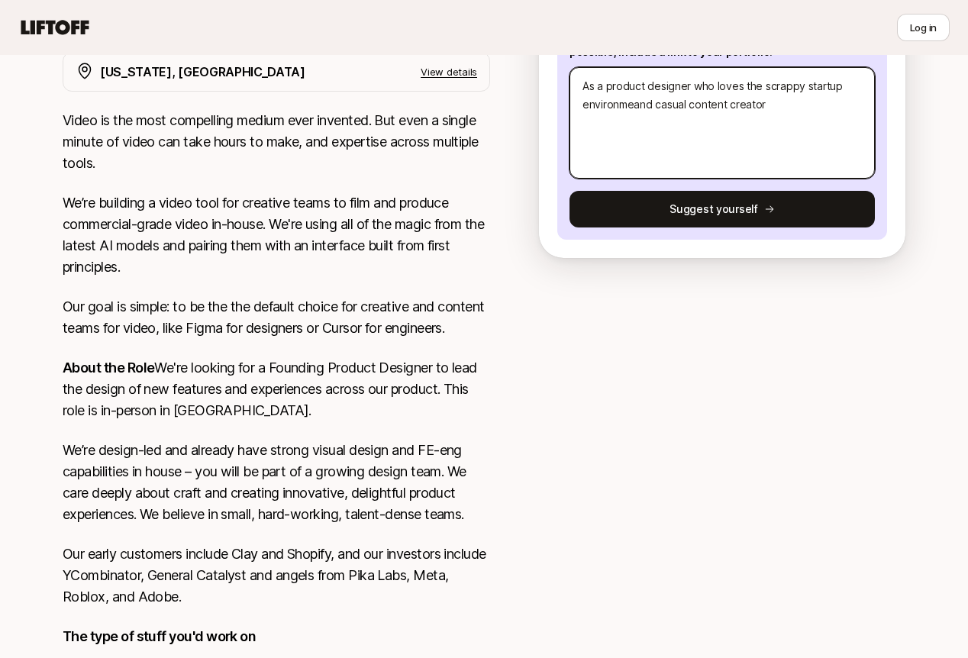
type textarea "As a product designer who loves the scrappy startup environmenand casual conten…"
type textarea "x"
type textarea "As a product designer who loves the scrappy startup environmentand casual conte…"
type textarea "x"
type textarea "As a product designer who loves the scrappy startup environment and casual cont…"
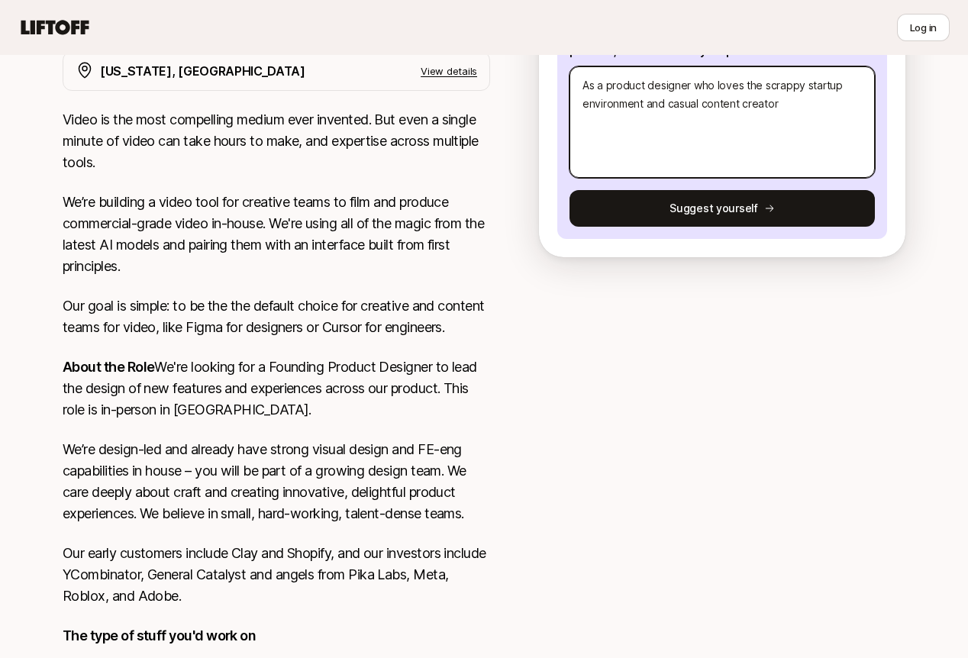
scroll to position [361, 0]
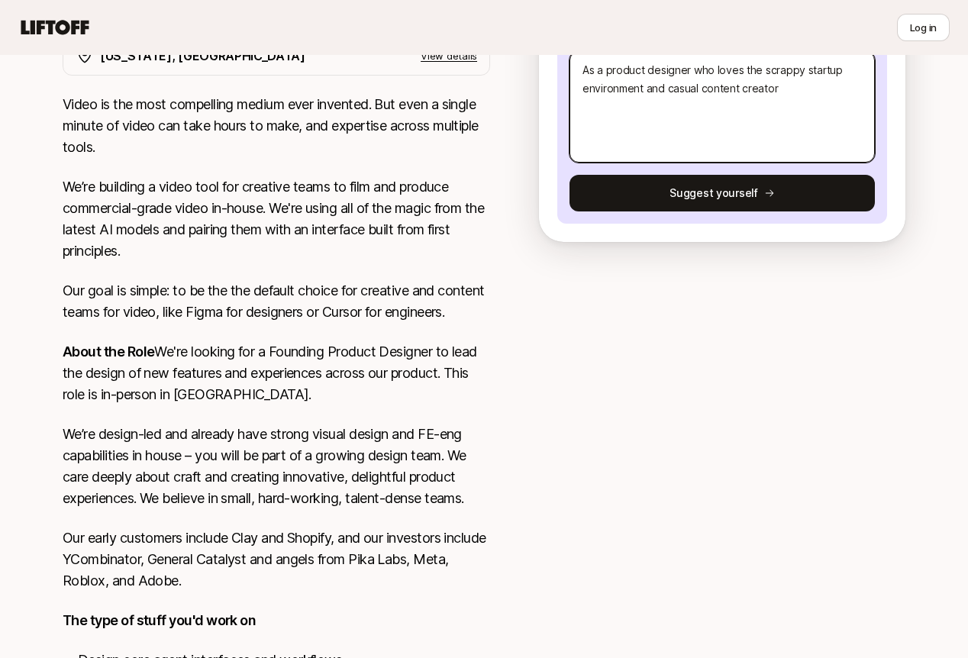
click at [805, 91] on textarea "As a product designer who loves the scrappy startup environment and casual cont…" at bounding box center [721, 106] width 305 height 111
type textarea "x"
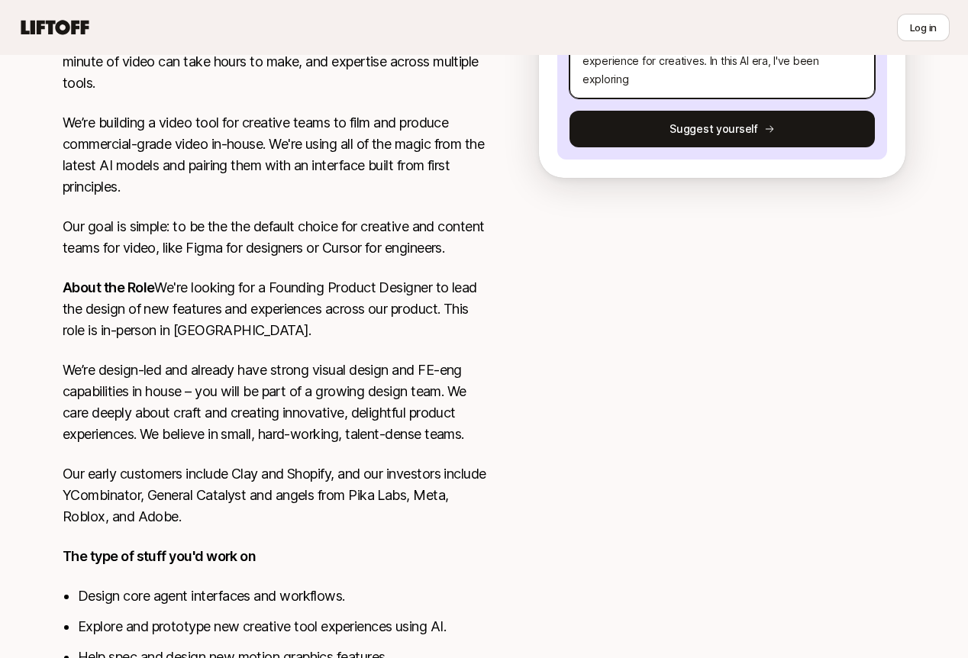
scroll to position [263, 0]
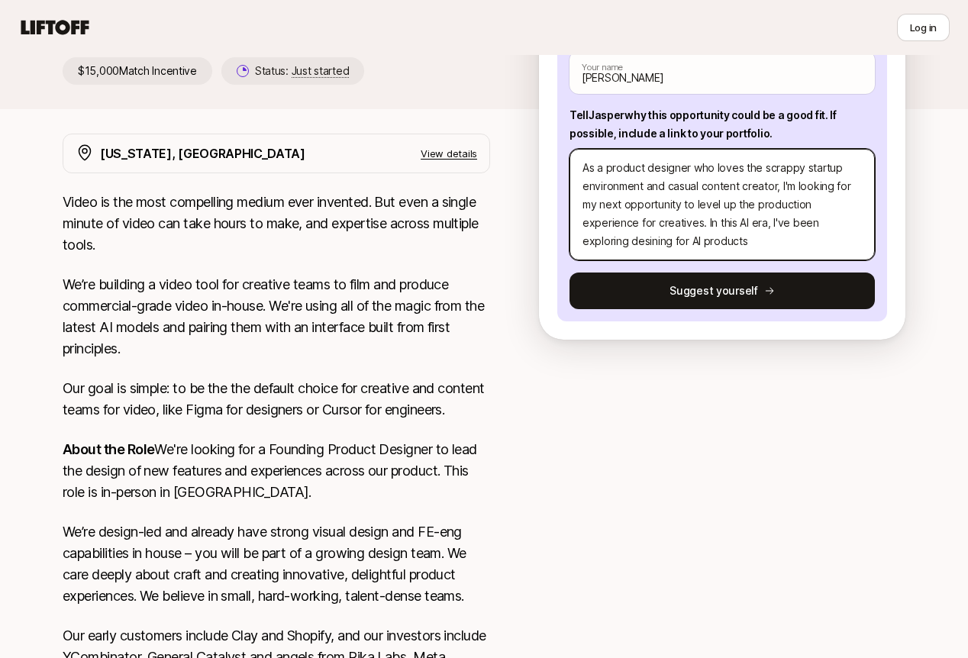
drag, startPoint x: 732, startPoint y: 240, endPoint x: 793, endPoint y: 225, distance: 62.9
click at [774, 226] on textarea "As a product designer who loves the scrappy startup environment and casual cont…" at bounding box center [721, 204] width 305 height 111
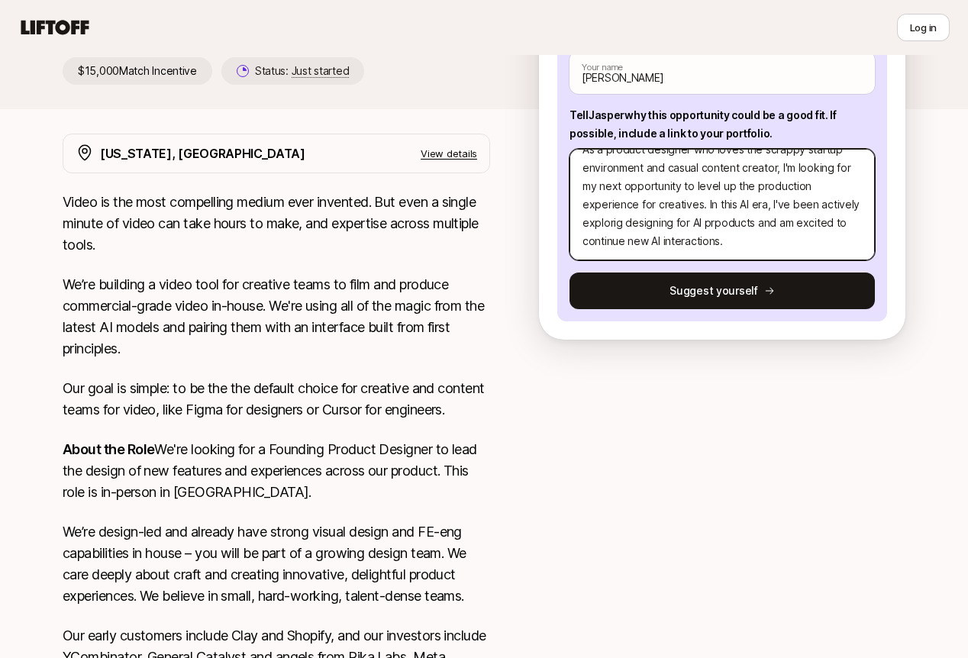
click at [629, 241] on textarea "As a product designer who loves the scrappy startup environment and casual cont…" at bounding box center [721, 204] width 305 height 111
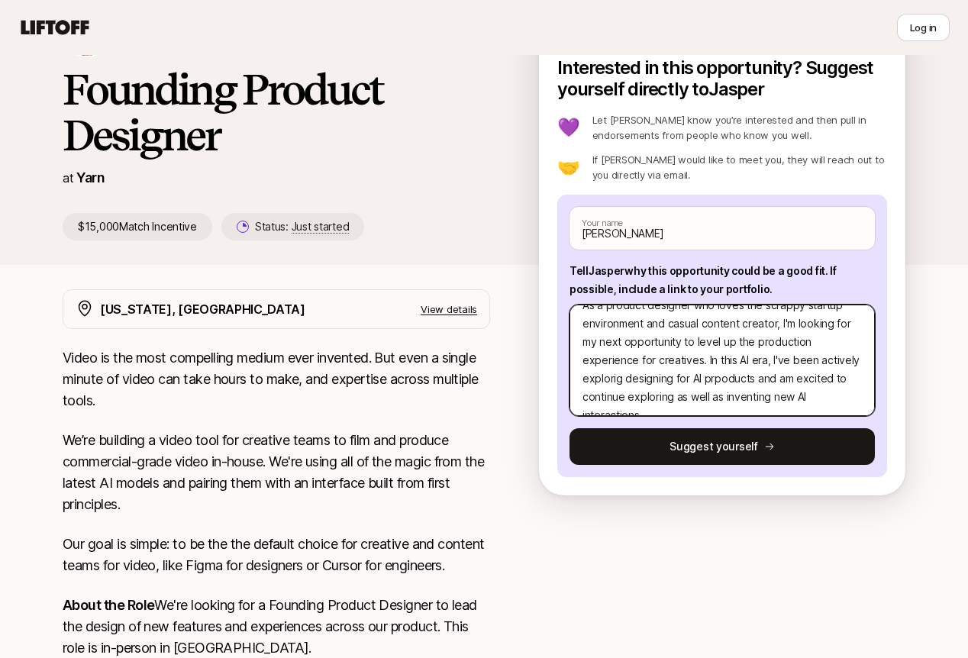
scroll to position [37, 0]
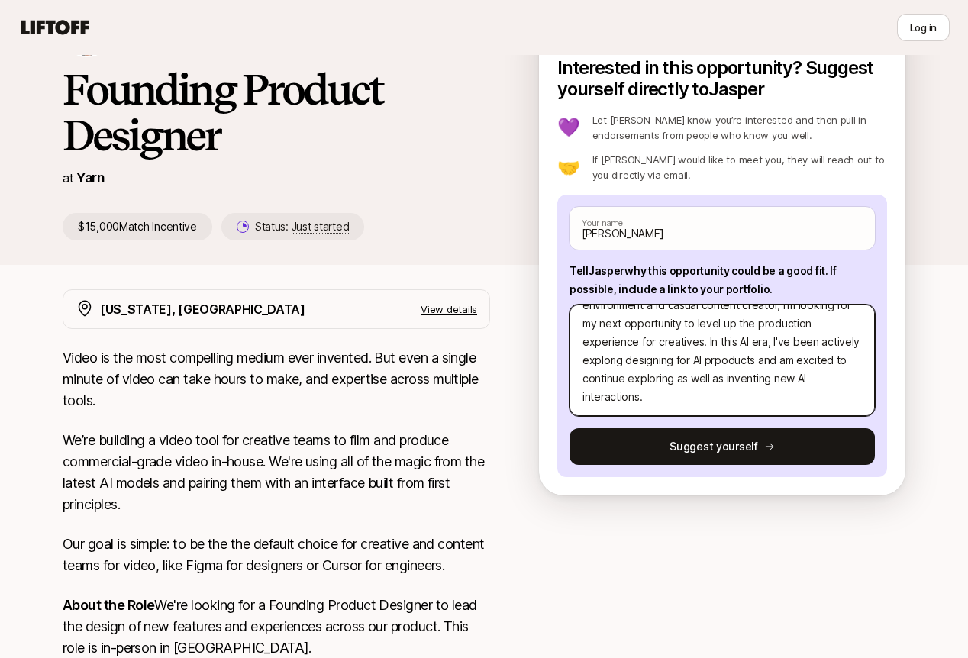
click at [719, 393] on textarea "As a product designer who loves the scrappy startup environment and casual cont…" at bounding box center [721, 360] width 305 height 111
paste textarea "[URL][DOMAIN_NAME]"
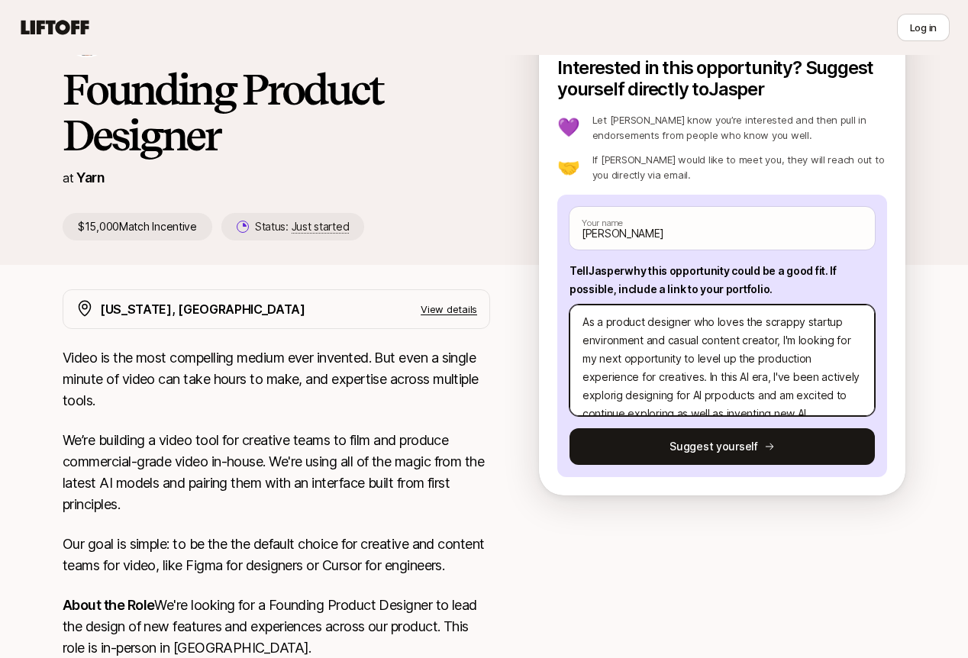
scroll to position [0, 0]
drag, startPoint x: 808, startPoint y: 395, endPoint x: 547, endPoint y: 293, distance: 280.4
click at [548, 293] on div "Interested in this opportunity? Suggest yourself directly to [PERSON_NAME] 💜 Le…" at bounding box center [722, 276] width 366 height 438
paste textarea "thrives in scrappy startup environments and creates content myself, I'm seeking…"
drag, startPoint x: 712, startPoint y: 344, endPoint x: 748, endPoint y: 337, distance: 36.7
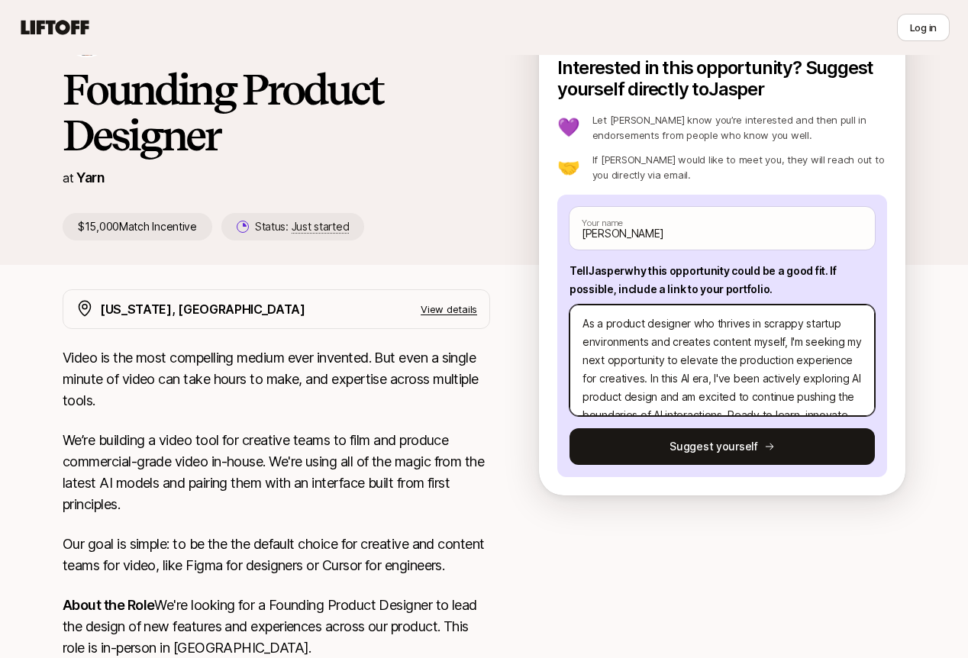
click at [712, 344] on textarea "As a product designer who thrives in scrappy startup environments and creates c…" at bounding box center [721, 360] width 305 height 111
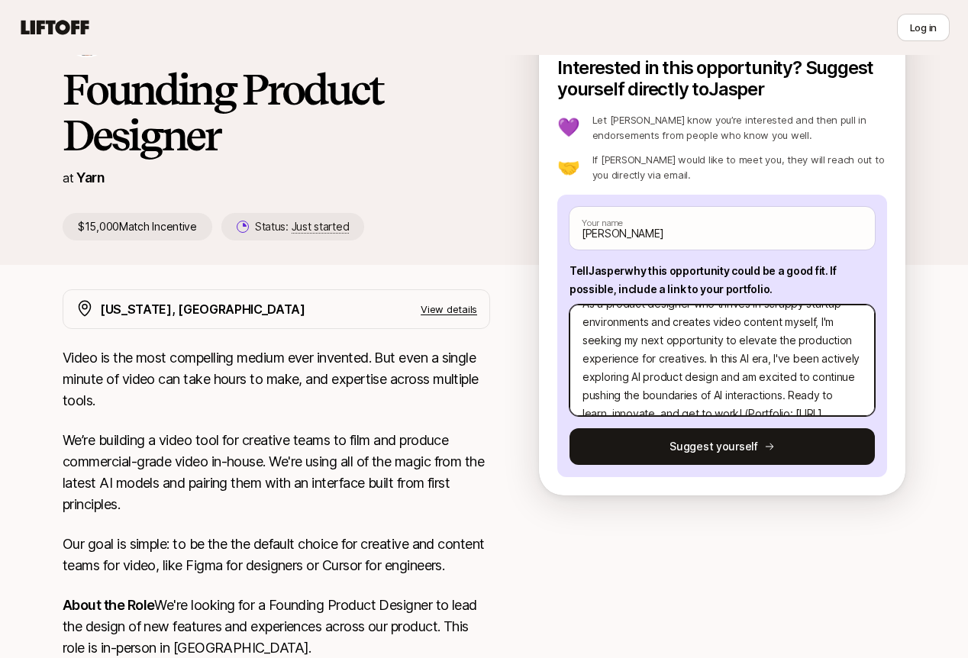
scroll to position [13, 0]
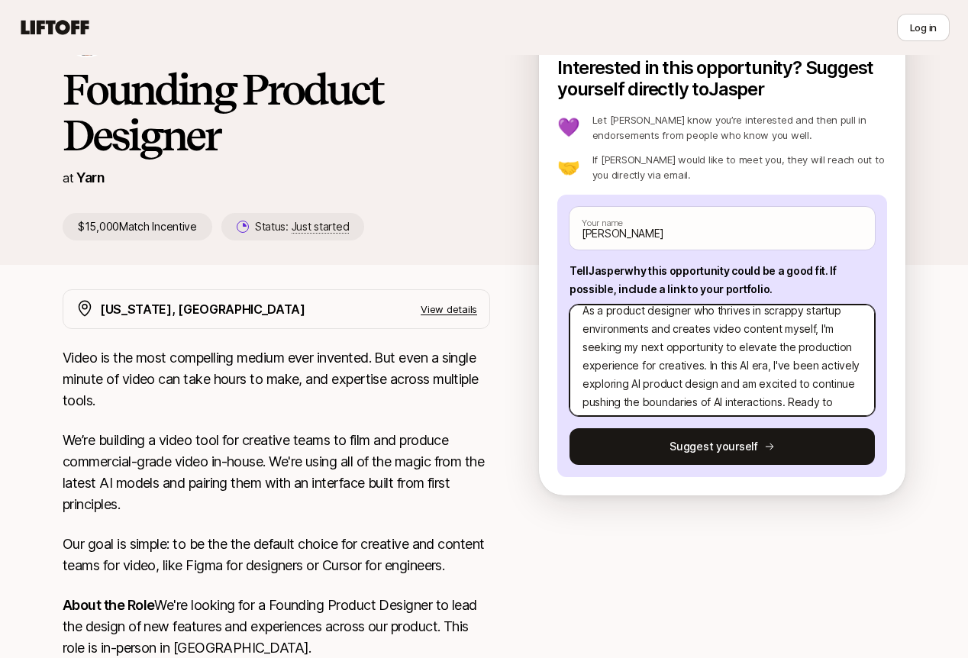
drag, startPoint x: 663, startPoint y: 350, endPoint x: 582, endPoint y: 348, distance: 80.9
click at [582, 348] on textarea "As a product designer who thrives in scrappy startup environments and creates v…" at bounding box center [721, 360] width 305 height 111
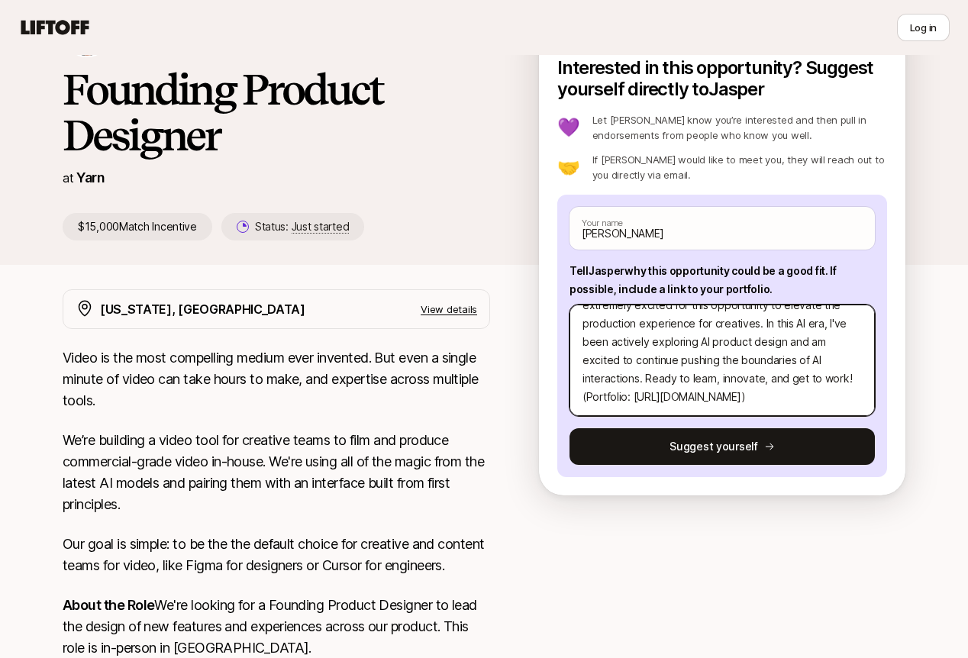
scroll to position [144, 0]
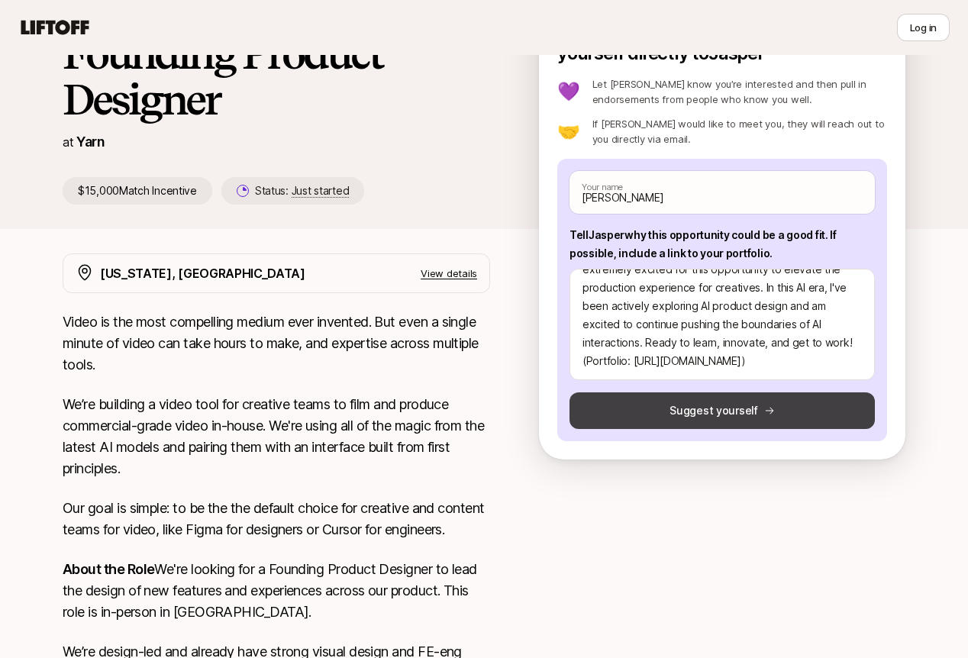
click at [767, 412] on icon at bounding box center [769, 410] width 11 height 11
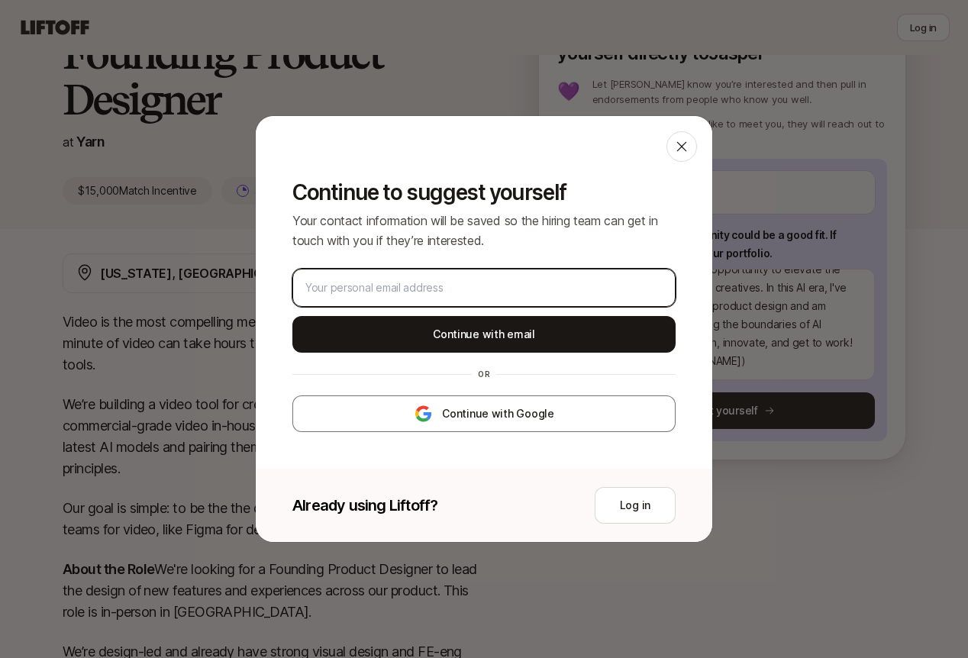
click at [531, 283] on input "email" at bounding box center [483, 288] width 357 height 18
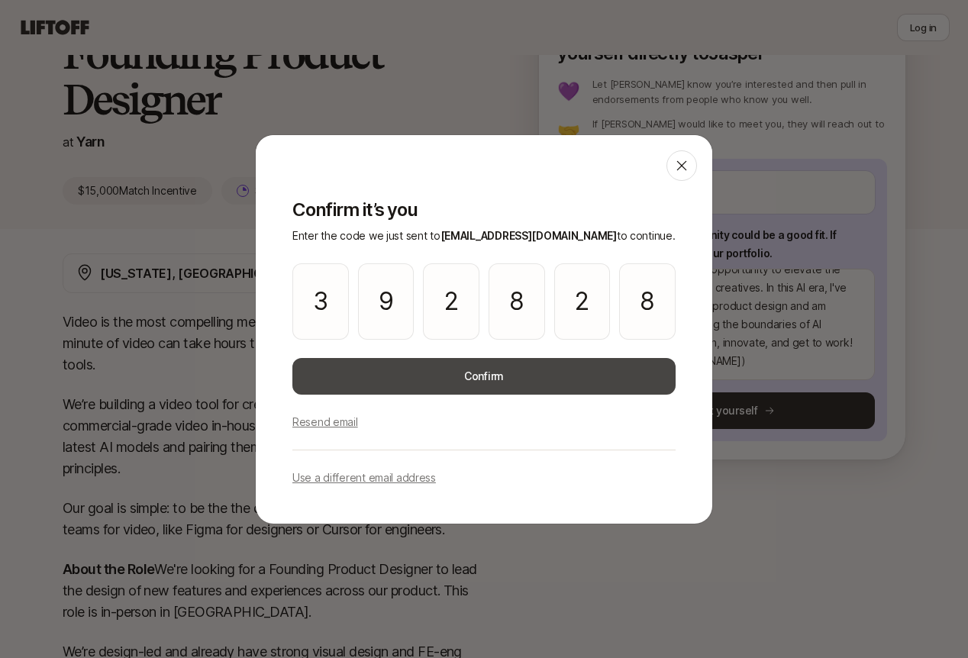
click at [537, 382] on button "Confirm" at bounding box center [483, 376] width 383 height 37
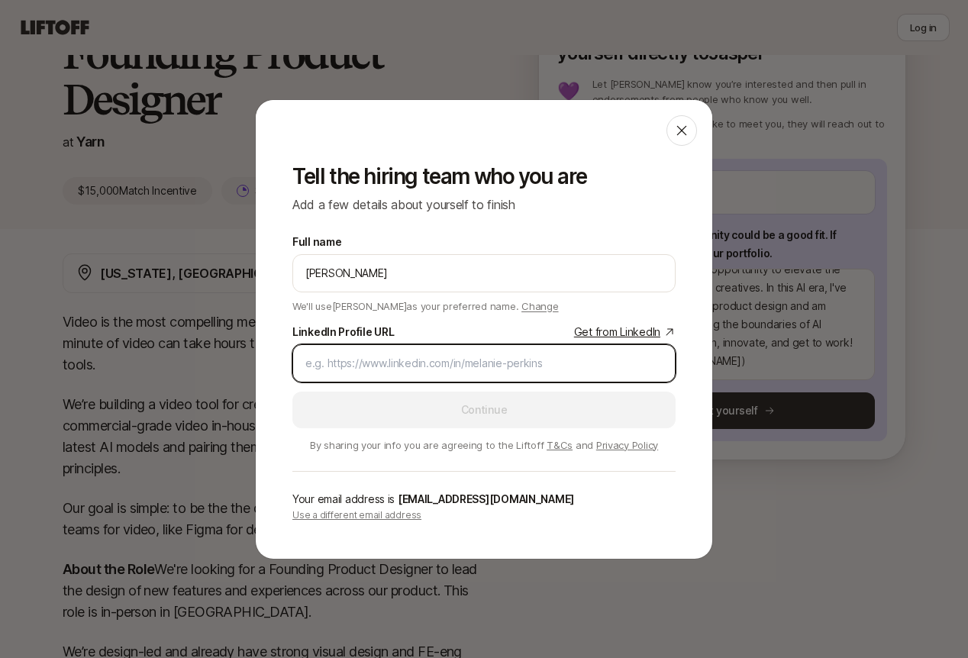
scroll to position [144, 0]
click at [445, 358] on input "LinkedIn Profile URL Get from LinkedIn" at bounding box center [483, 363] width 357 height 18
paste input "[URL][DOMAIN_NAME]"
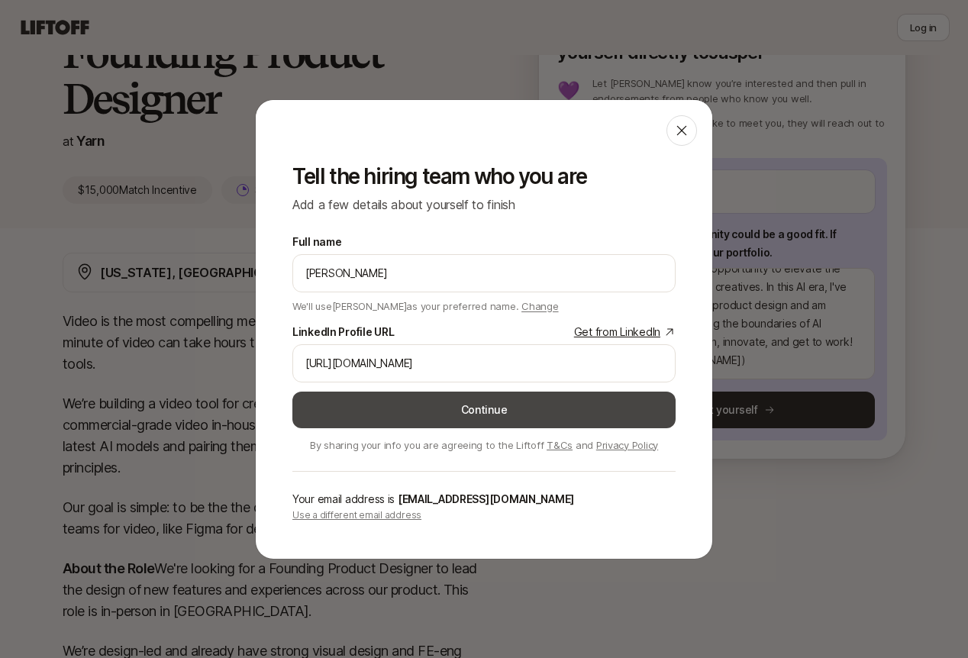
click at [504, 400] on button "Continue" at bounding box center [483, 410] width 383 height 37
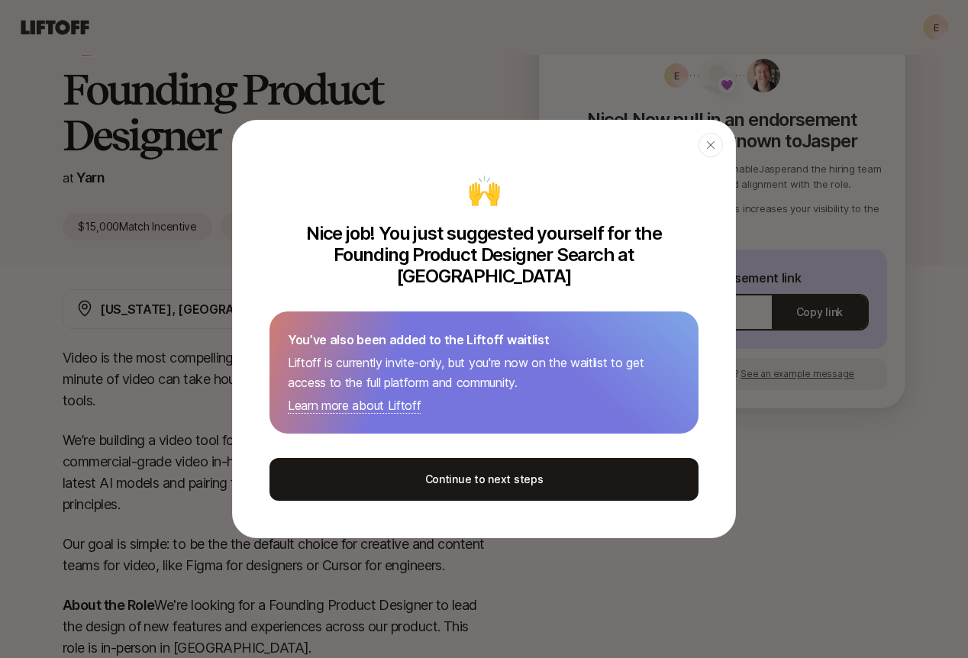
scroll to position [144, 0]
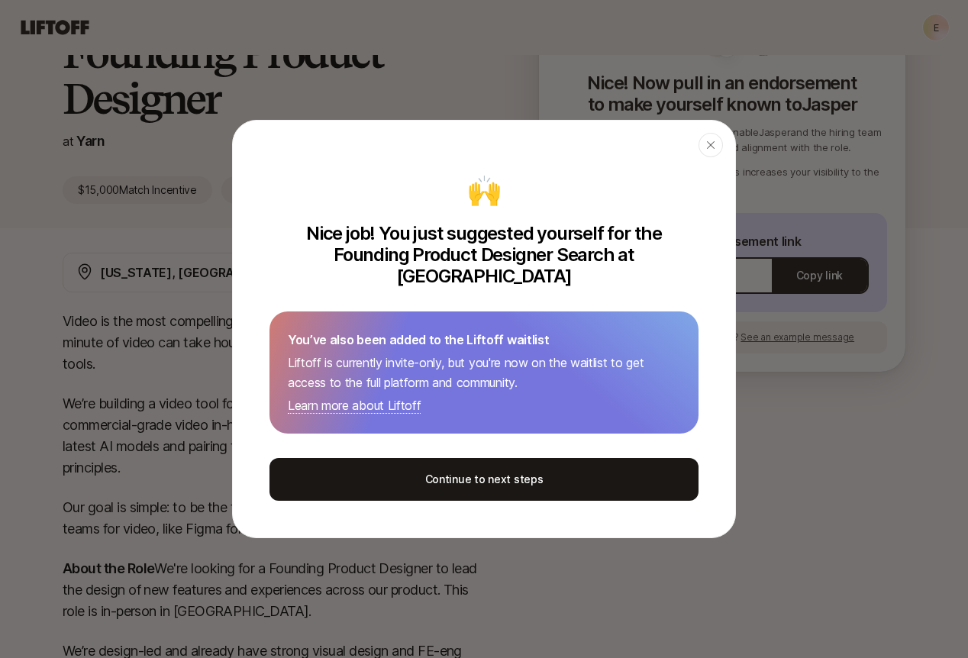
click at [603, 458] on button "Continue to next steps" at bounding box center [483, 479] width 429 height 43
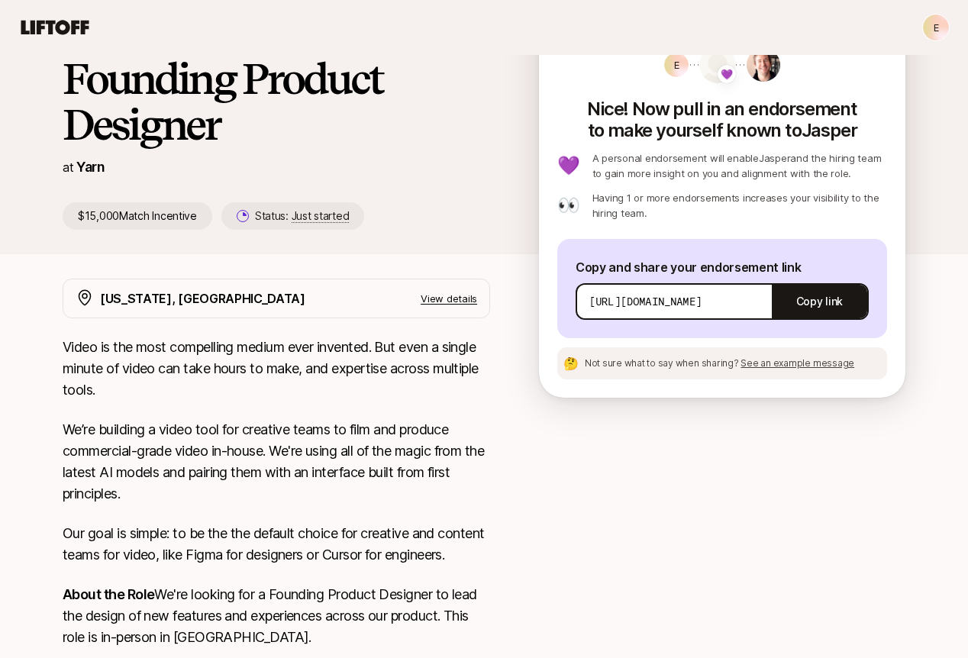
scroll to position [0, 0]
